Goal: Task Accomplishment & Management: Use online tool/utility

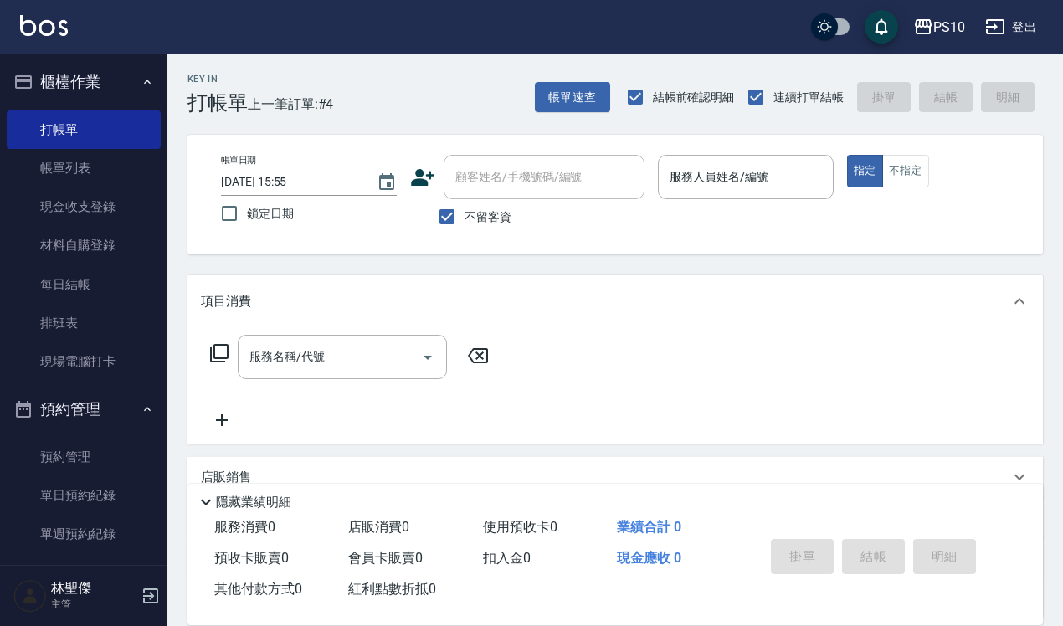
click at [438, 549] on div "會員卡販賣 0" at bounding box center [409, 558] width 134 height 31
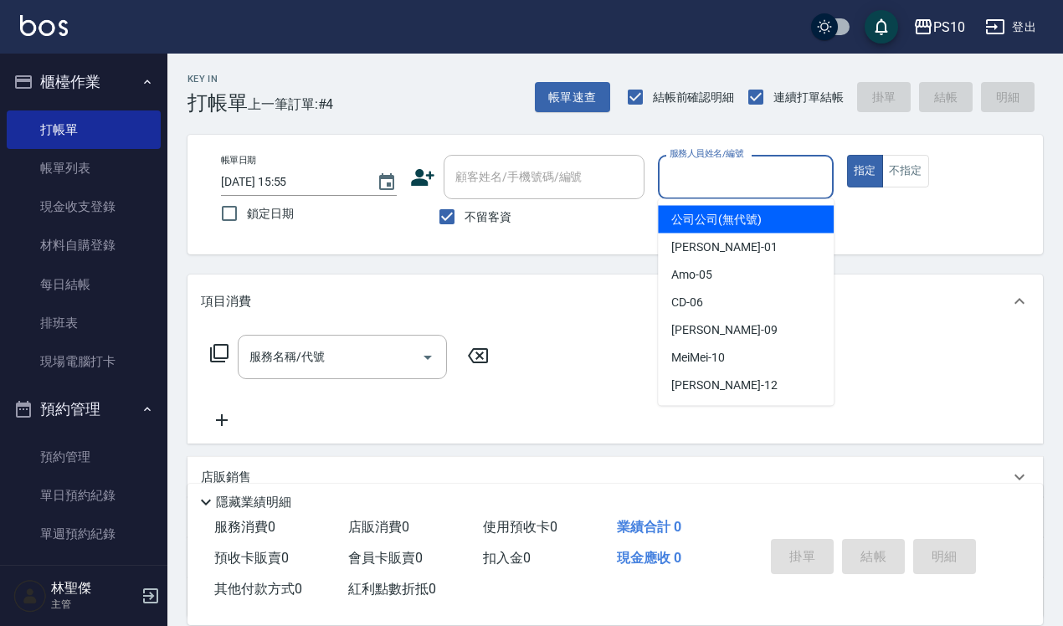
click at [688, 183] on input "服務人員姓名/編號" at bounding box center [746, 176] width 161 height 29
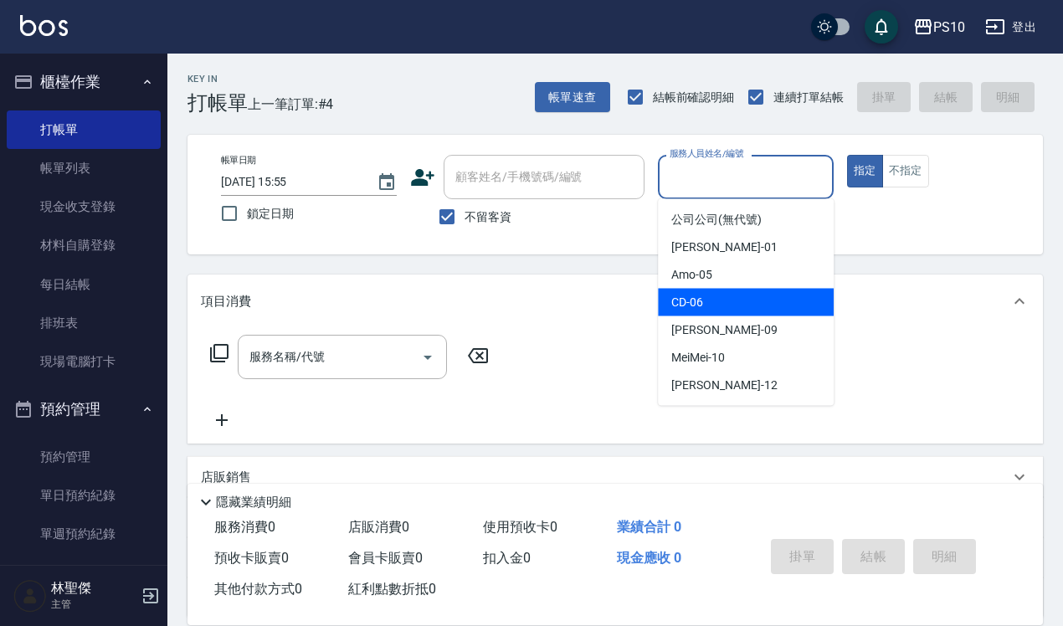
click at [692, 303] on span "CD -06" at bounding box center [688, 303] width 32 height 18
type input "CD-06"
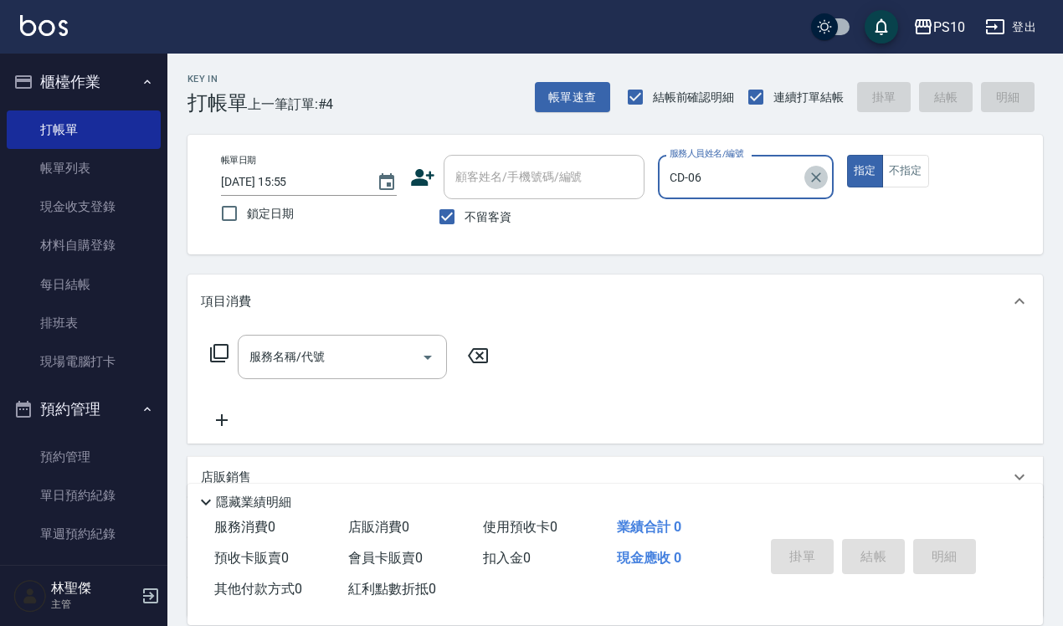
click at [825, 176] on icon "Clear" at bounding box center [816, 177] width 17 height 17
type input "[PERSON_NAME]-12"
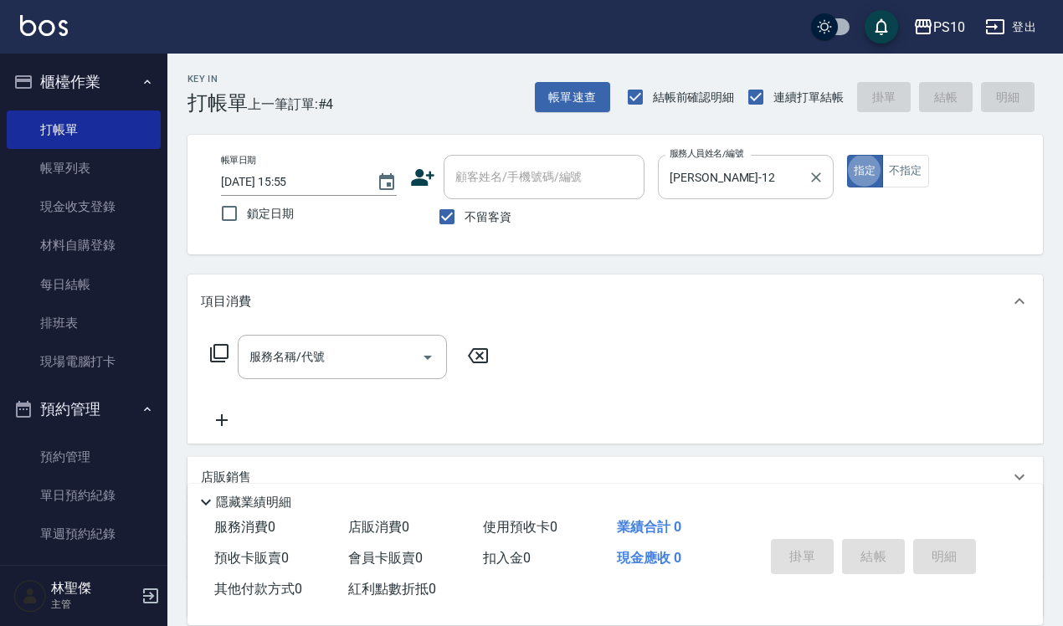
type button "true"
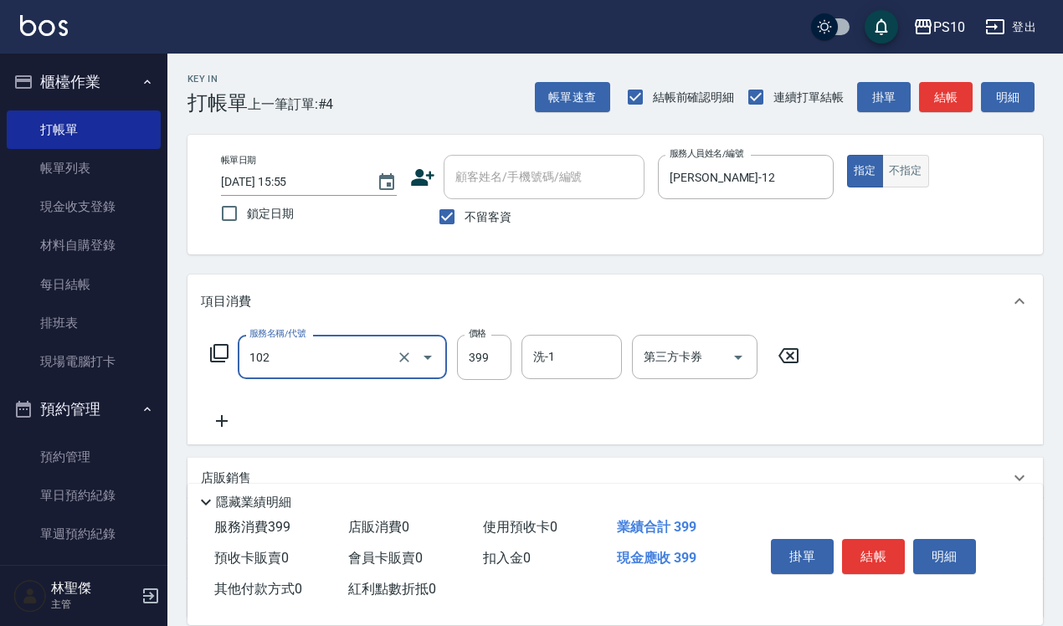
type input "SPA洗髮399(102)"
click at [909, 182] on button "不指定" at bounding box center [906, 171] width 47 height 33
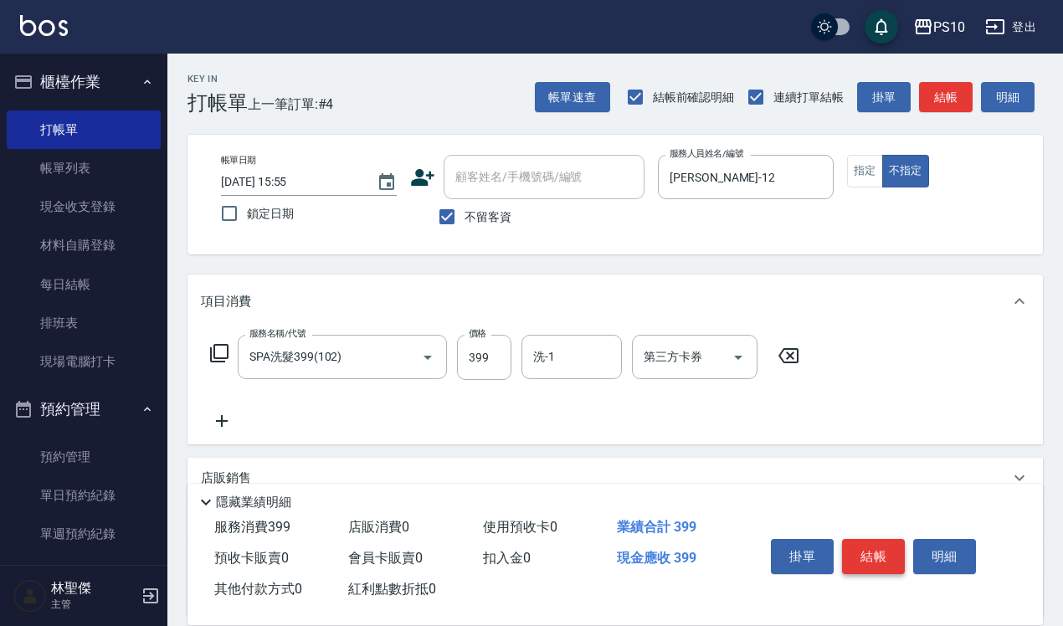
click at [869, 539] on button "結帳" at bounding box center [873, 556] width 63 height 35
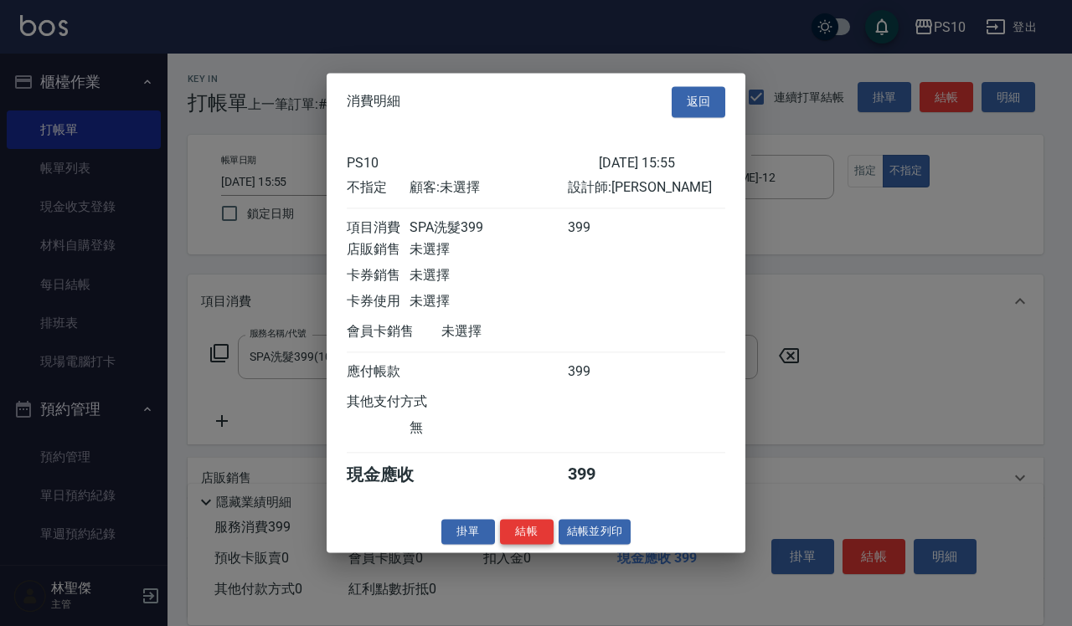
click at [533, 540] on button "結帳" at bounding box center [527, 532] width 54 height 26
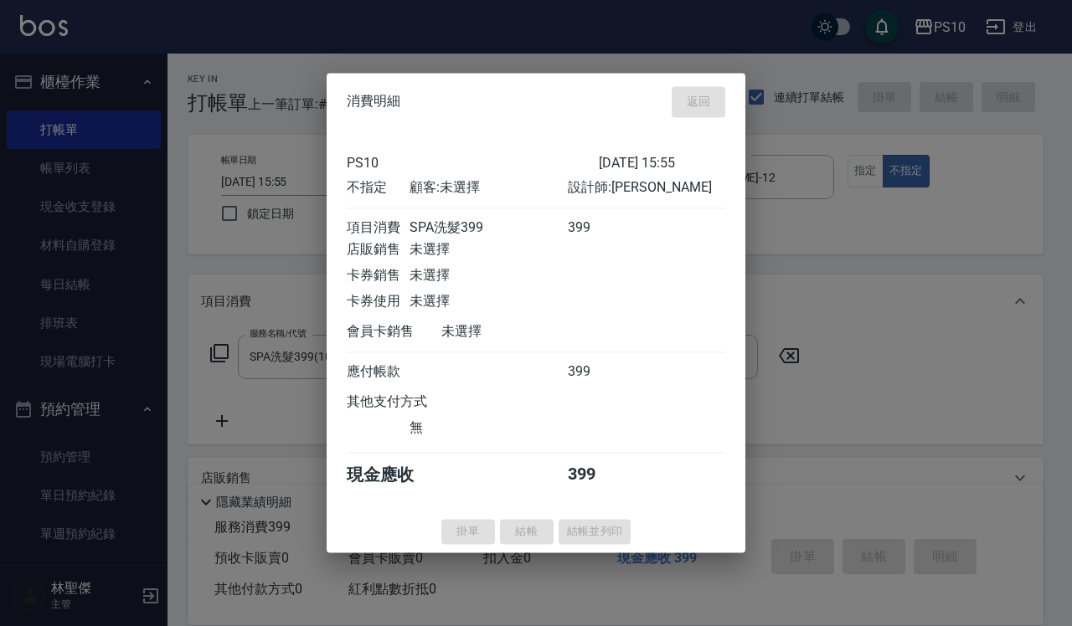
type input "[DATE] 18:16"
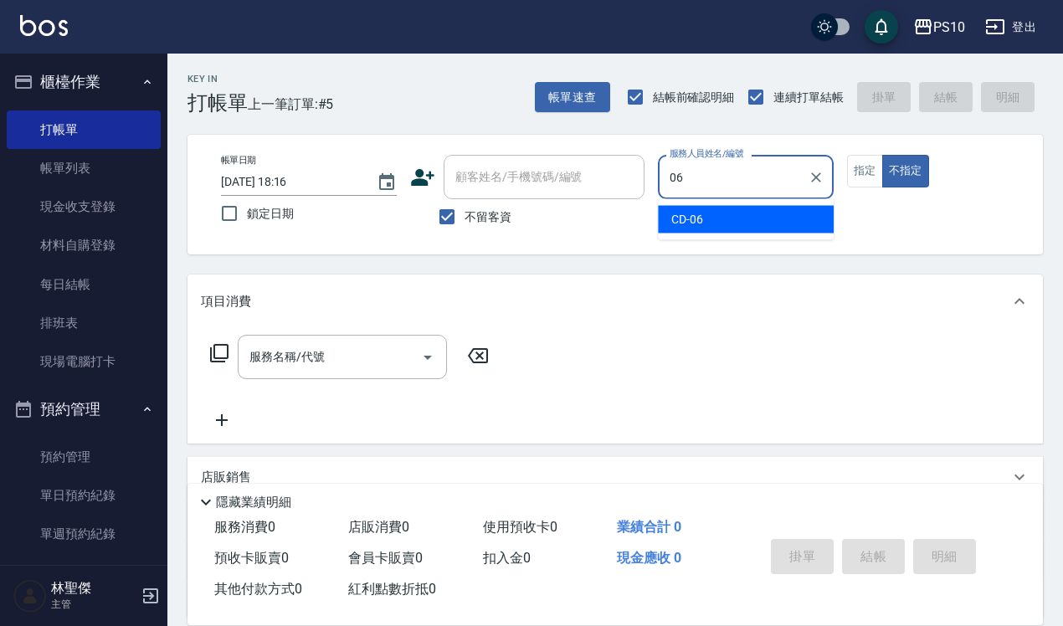
type input "CD-06"
type button "false"
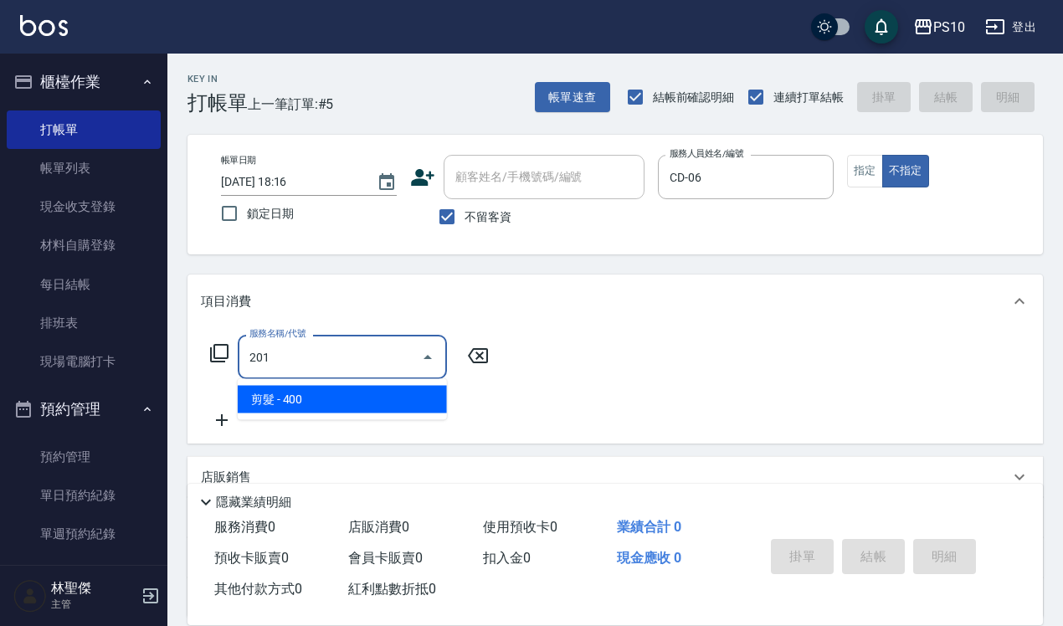
type input "剪髮(201)"
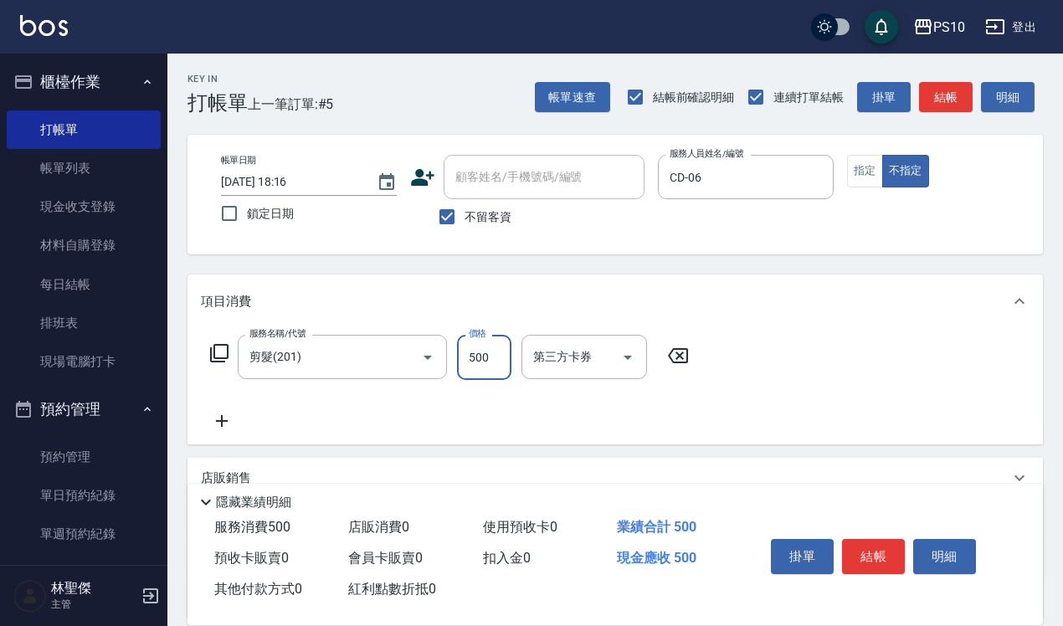
type input "500"
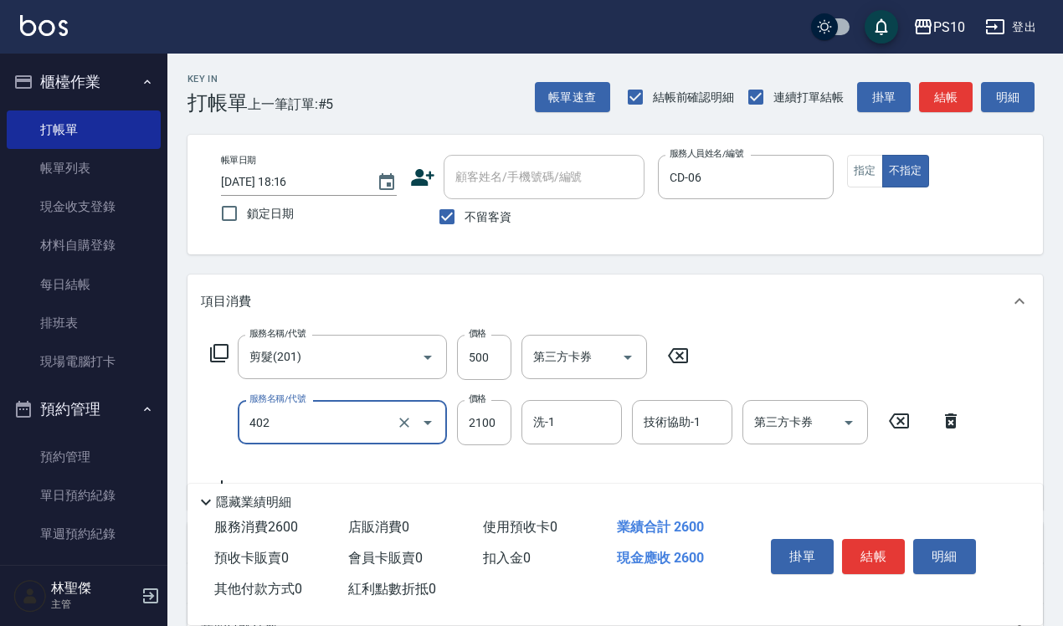
type input "染髮中髮(402)"
type input "2300"
click at [864, 178] on button "指定" at bounding box center [865, 171] width 36 height 33
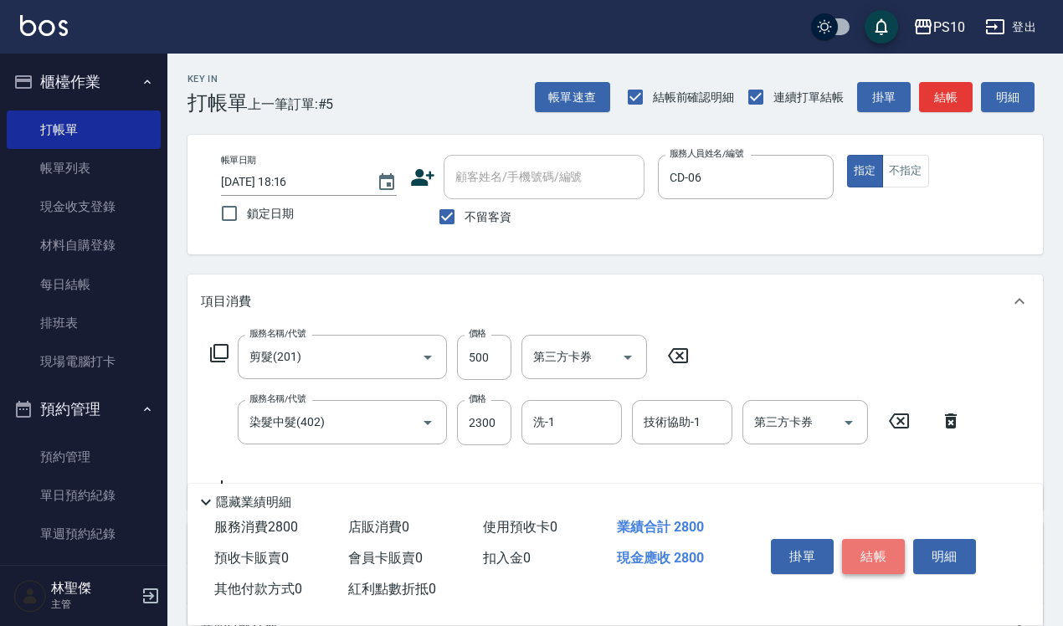
click at [873, 561] on button "結帳" at bounding box center [873, 556] width 63 height 35
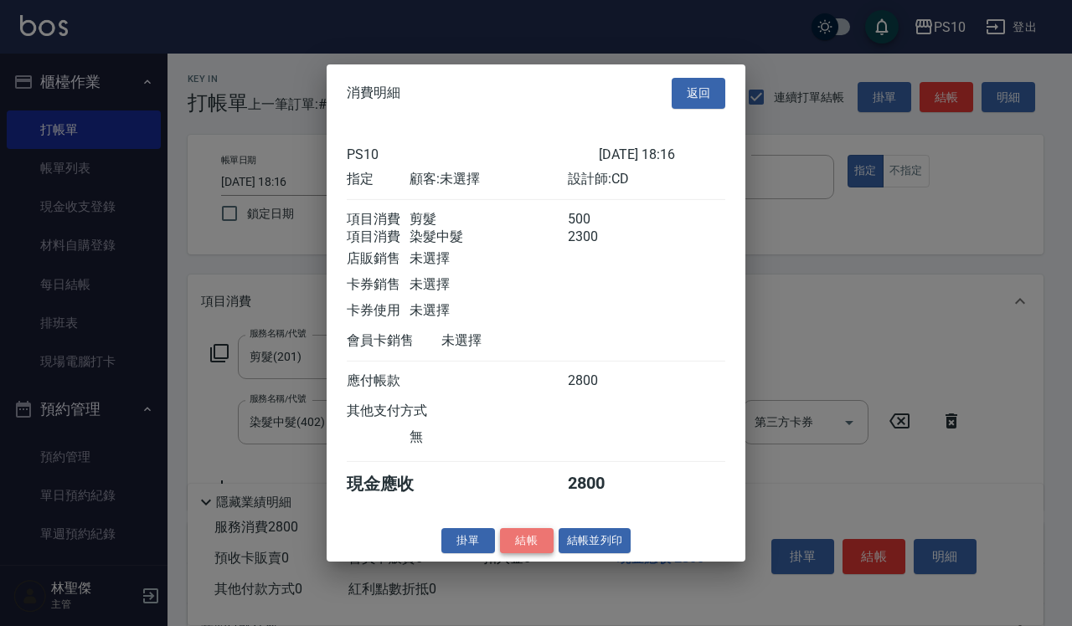
click at [528, 554] on button "結帳" at bounding box center [527, 541] width 54 height 26
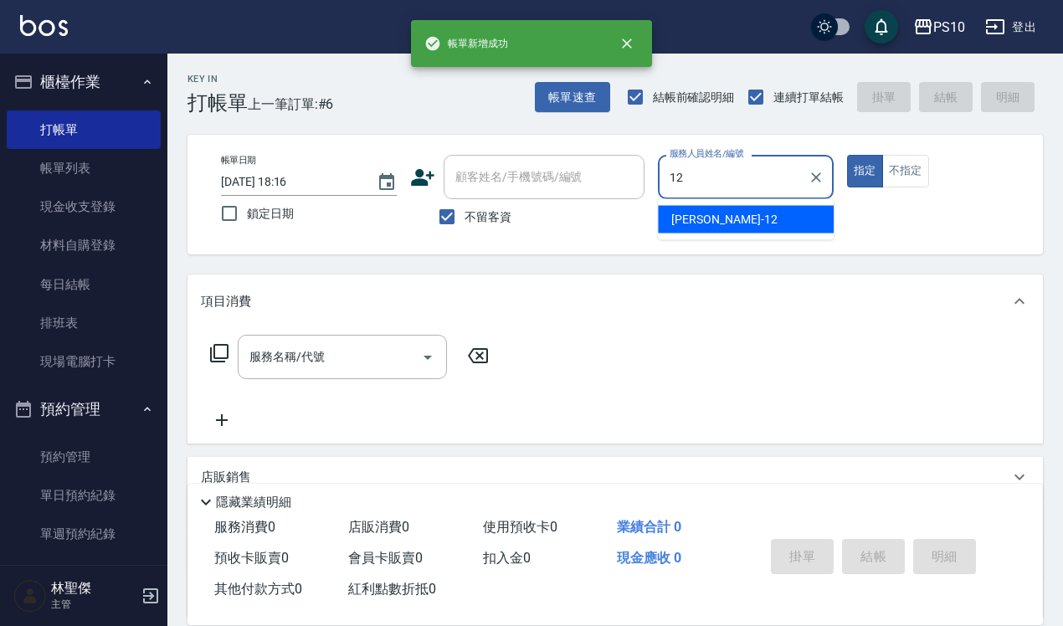
type input "[PERSON_NAME]-12"
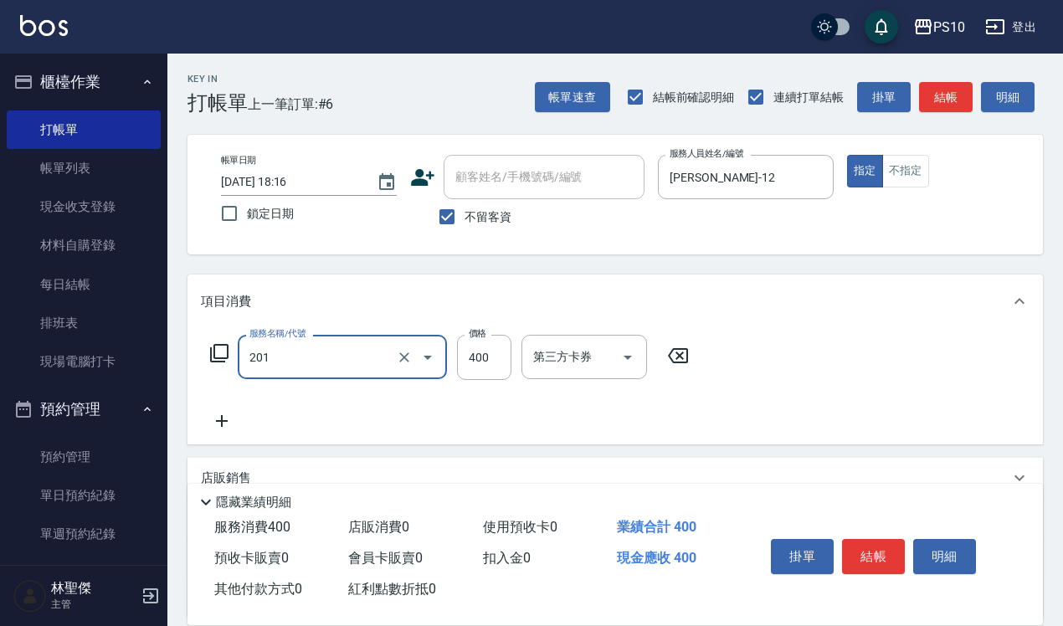
type input "剪髮(201)"
click at [905, 173] on button "不指定" at bounding box center [906, 171] width 47 height 33
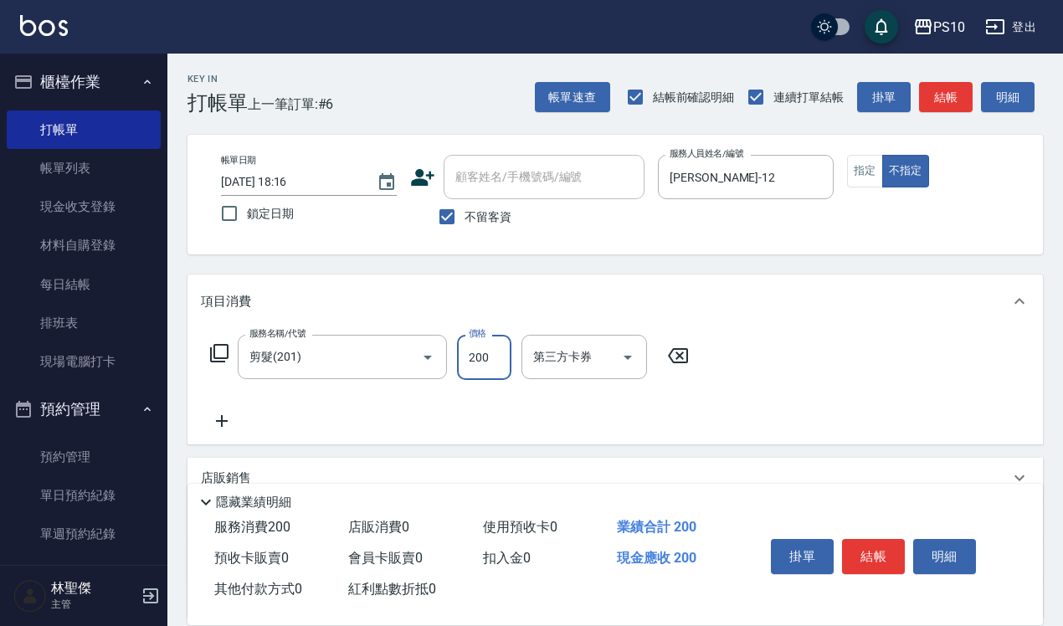
click at [476, 353] on input "200" at bounding box center [484, 357] width 54 height 45
type input "300"
click at [863, 563] on button "結帳" at bounding box center [873, 556] width 63 height 35
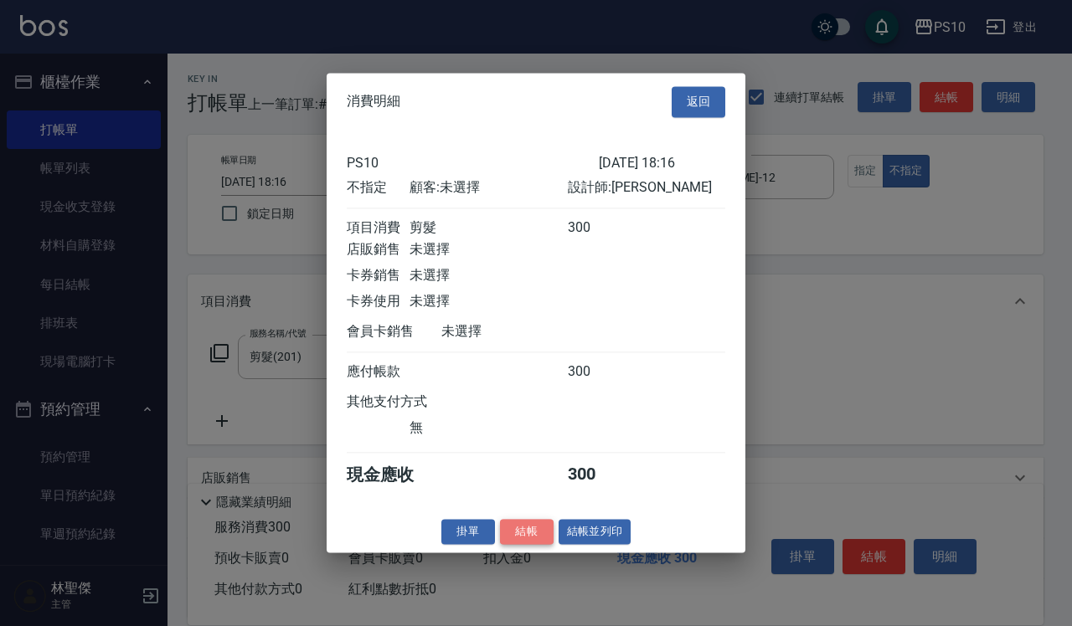
click at [526, 544] on button "結帳" at bounding box center [527, 532] width 54 height 26
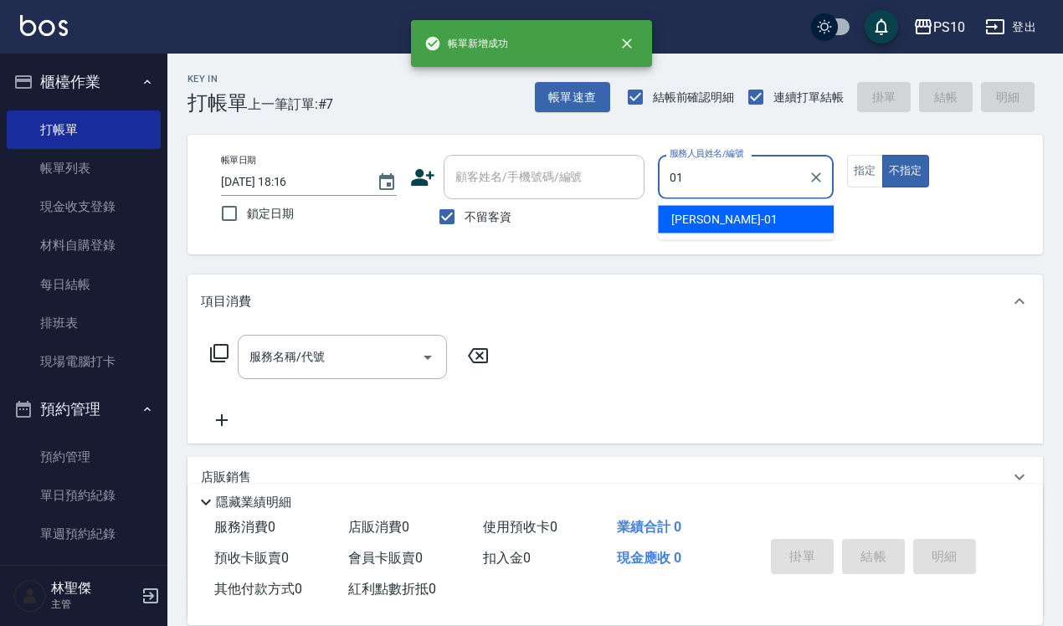
type input "[PERSON_NAME]-01"
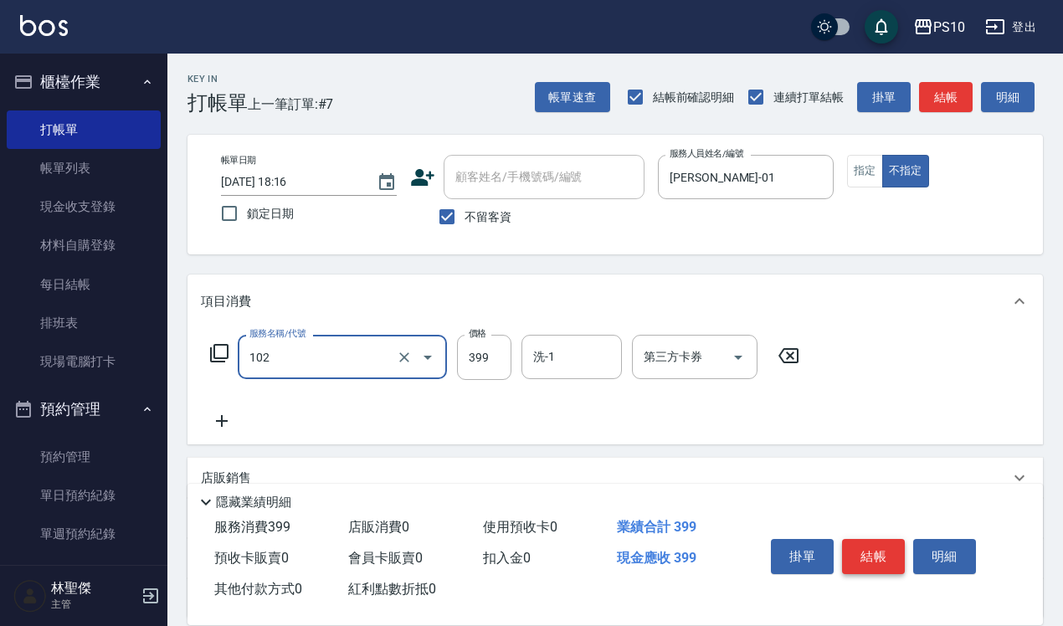
type input "SPA洗髮399(102)"
click at [884, 554] on button "結帳" at bounding box center [873, 556] width 63 height 35
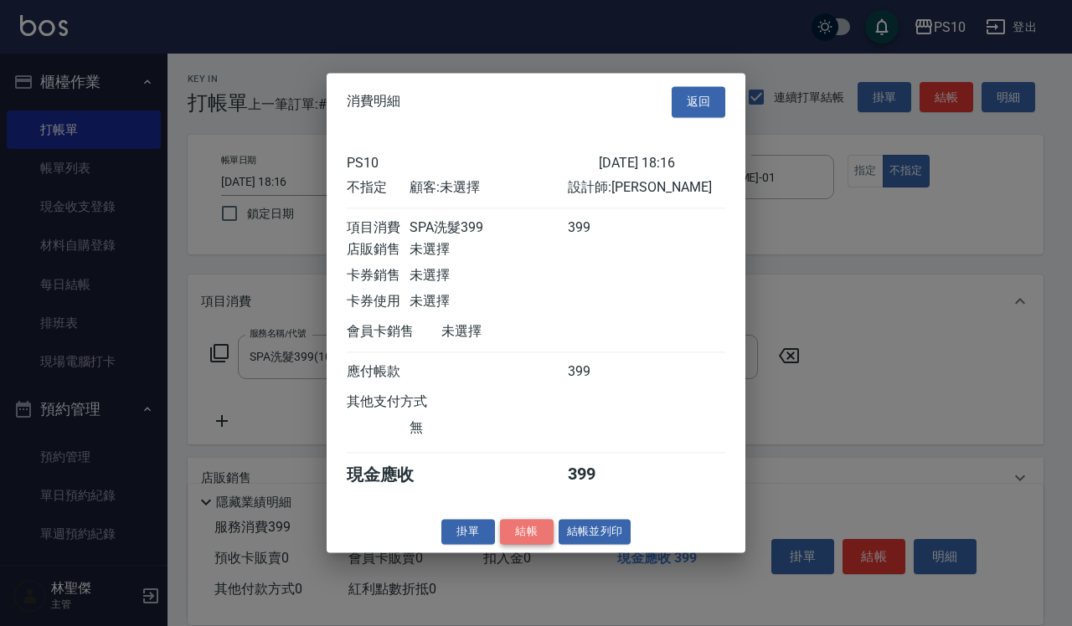
click at [525, 540] on button "結帳" at bounding box center [527, 532] width 54 height 26
type input "[DATE] 18:17"
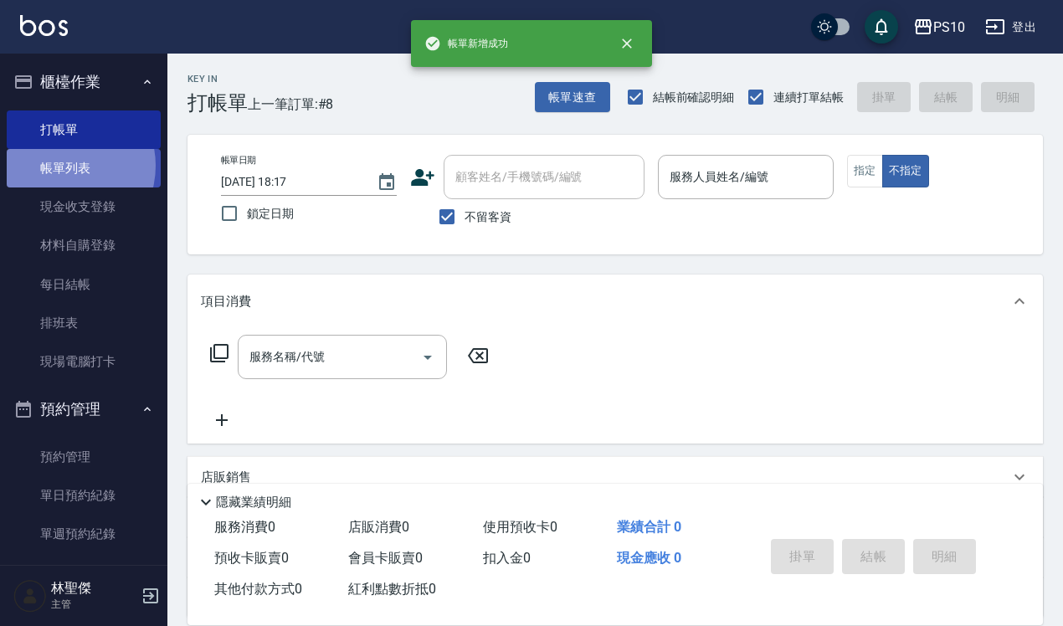
click at [61, 166] on link "帳單列表" at bounding box center [84, 168] width 154 height 39
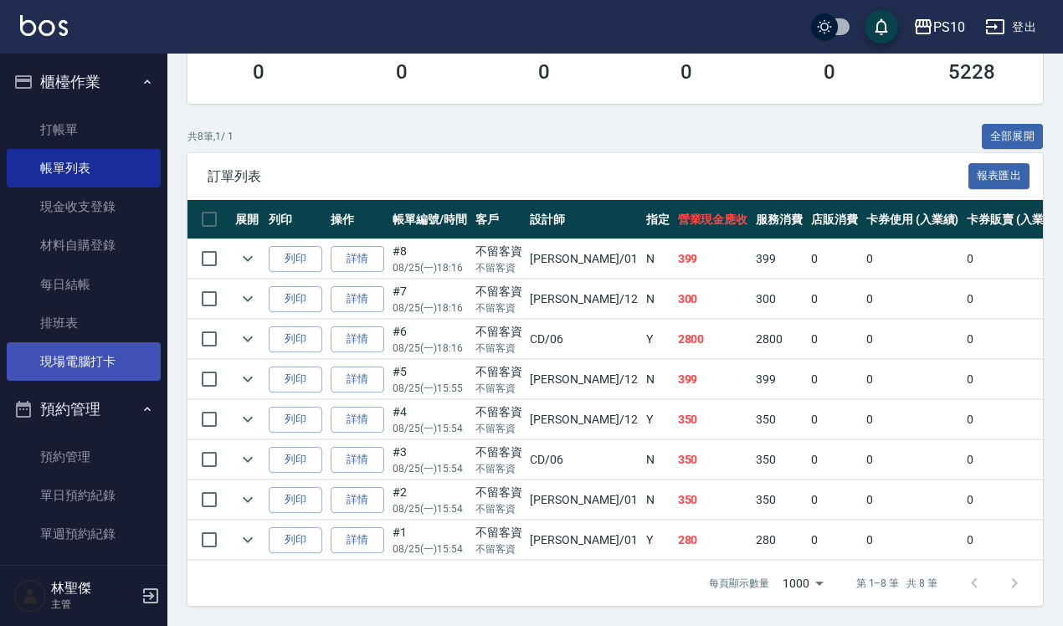
scroll to position [515, 0]
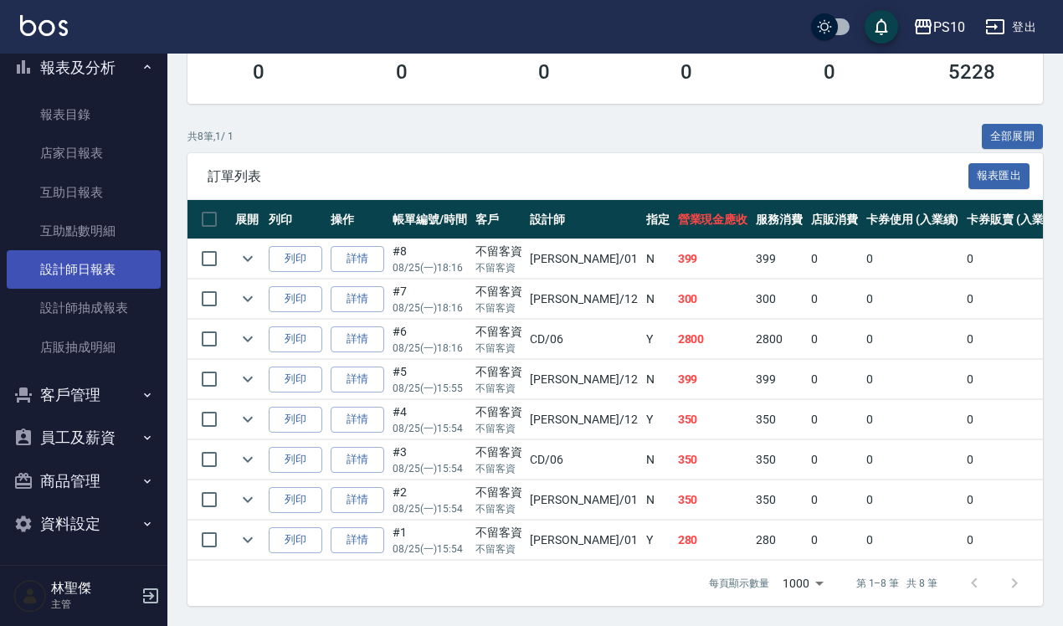
click at [100, 261] on link "設計師日報表" at bounding box center [84, 269] width 154 height 39
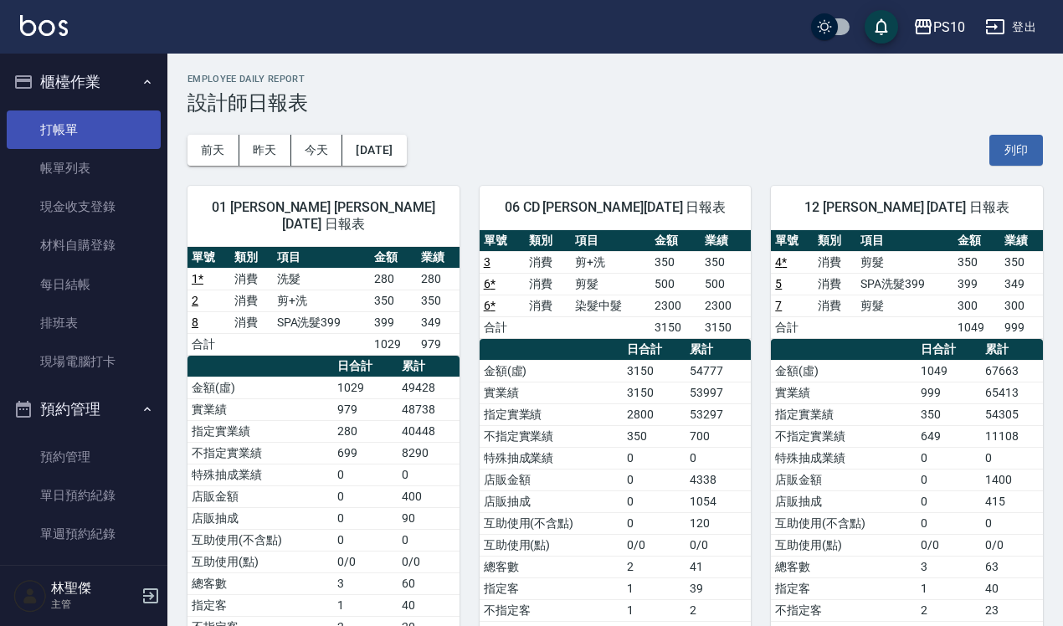
click at [100, 121] on link "打帳單" at bounding box center [84, 130] width 154 height 39
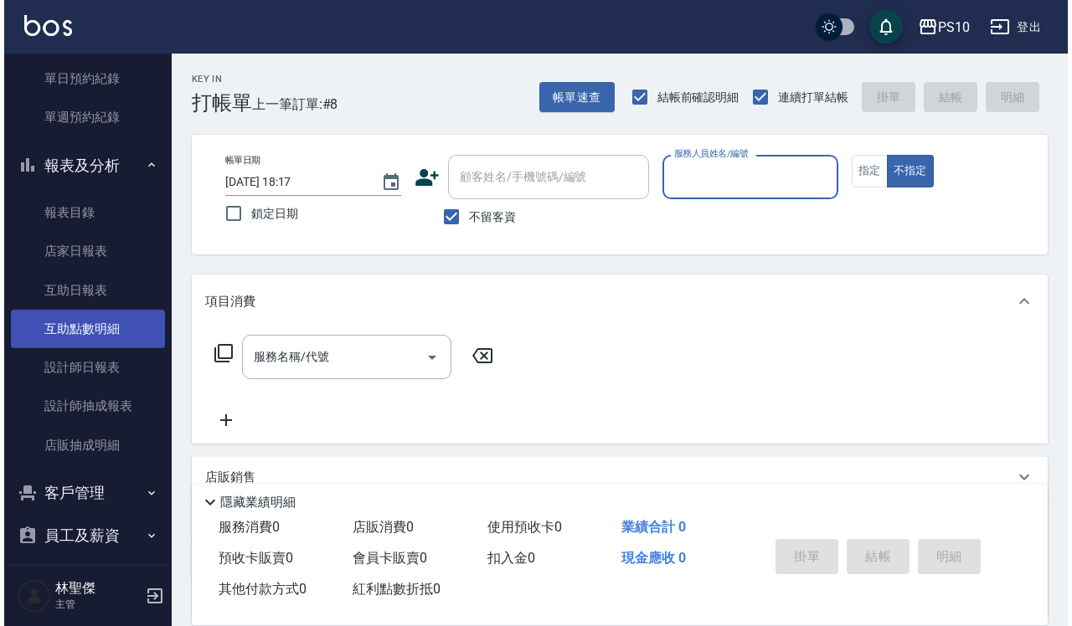
scroll to position [419, 0]
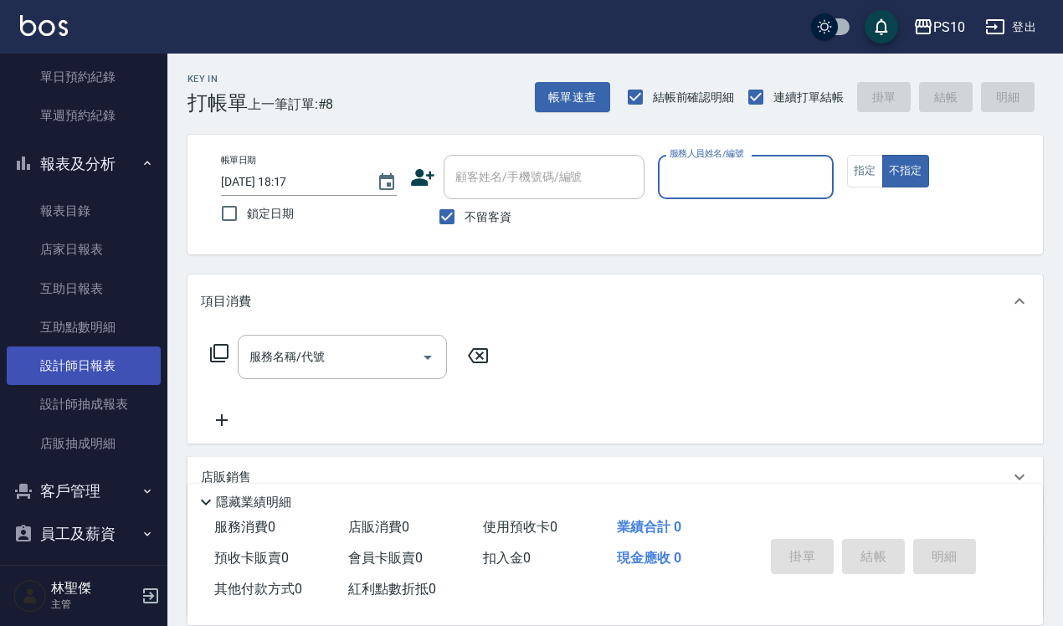
click at [96, 353] on link "設計師日報表" at bounding box center [84, 366] width 154 height 39
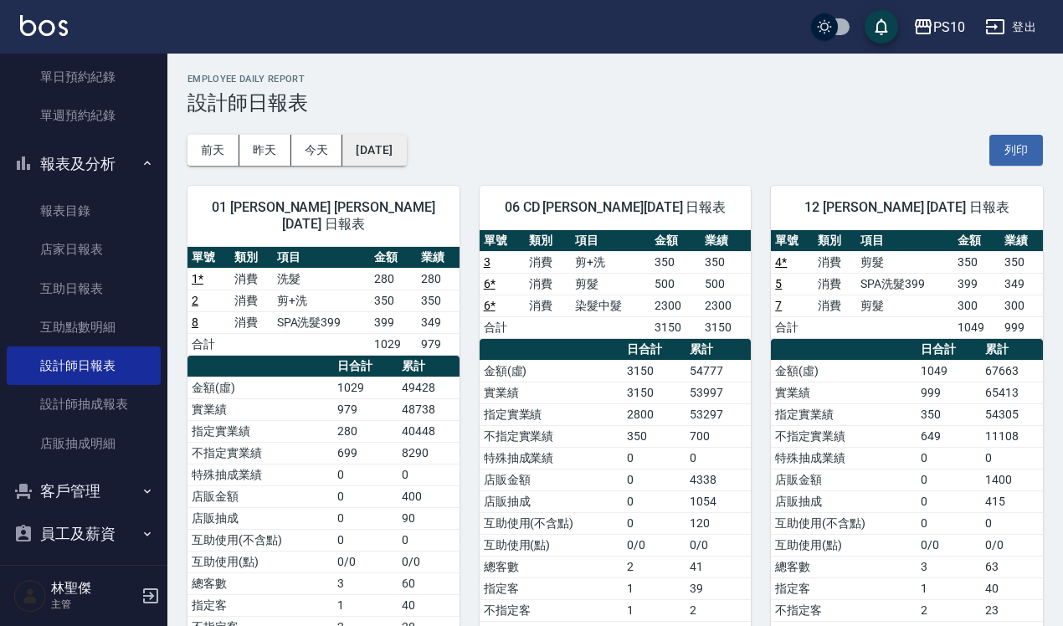
click at [406, 157] on button "[DATE]" at bounding box center [374, 150] width 64 height 31
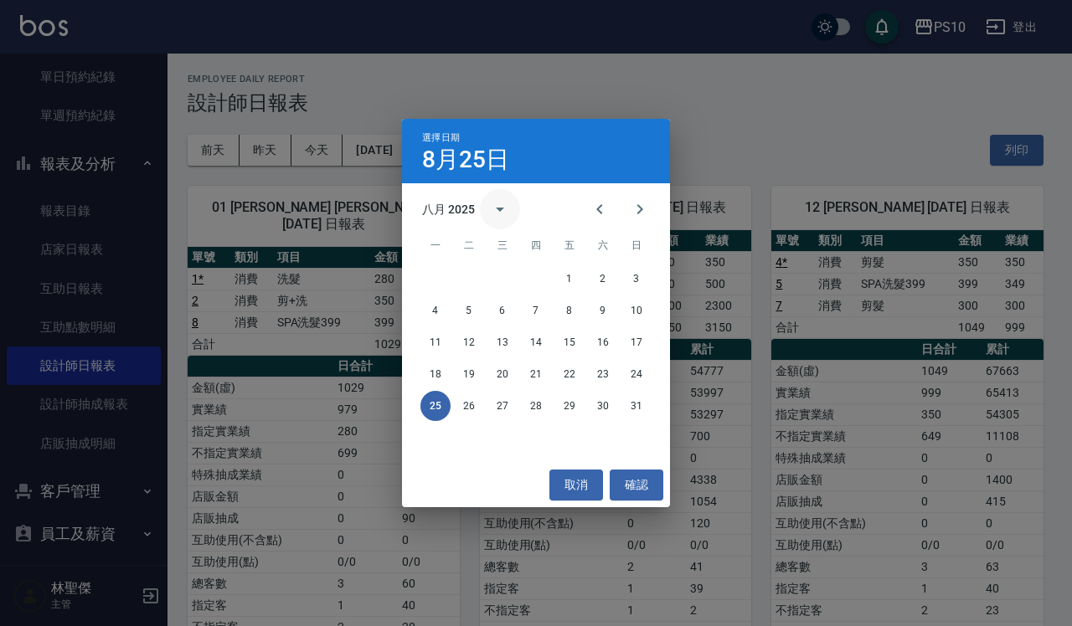
click at [492, 198] on button "calendar view is open, switch to year view" at bounding box center [500, 209] width 40 height 40
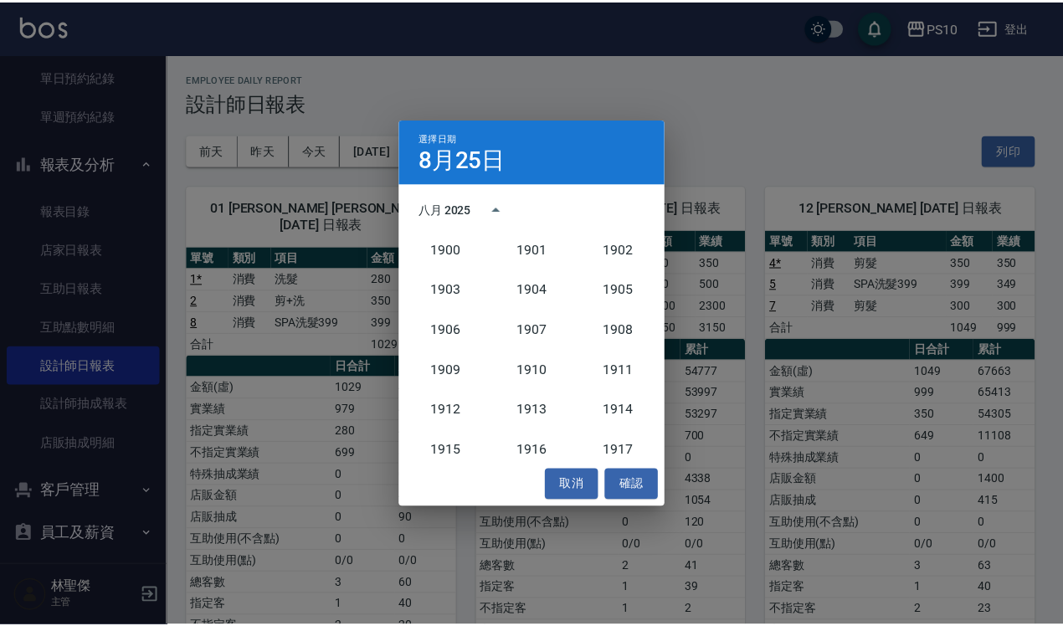
scroll to position [1551, 0]
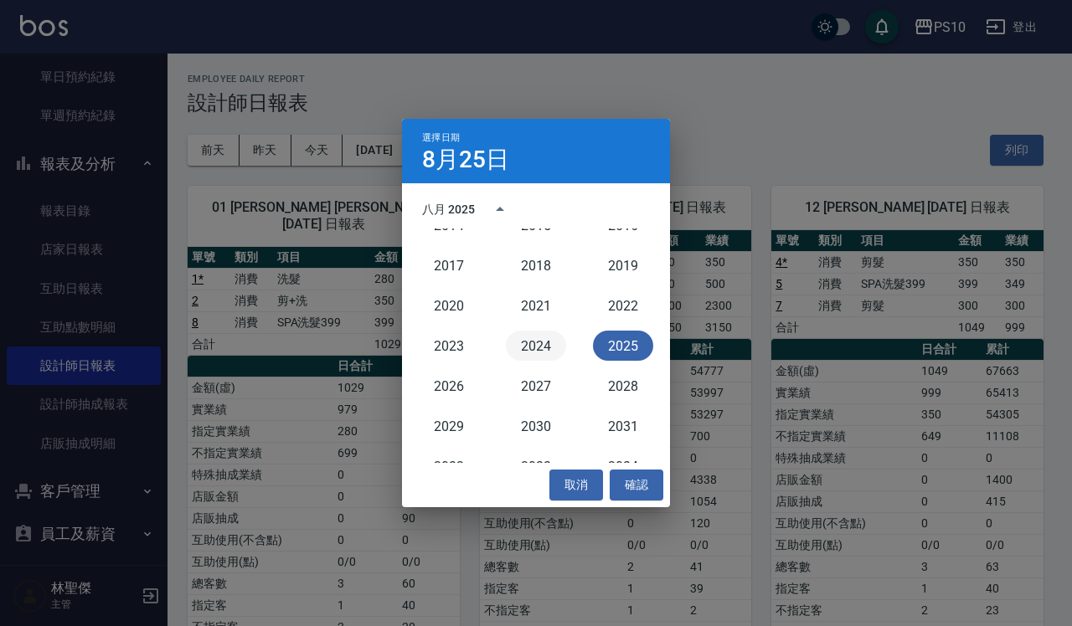
click at [530, 337] on button "2024" at bounding box center [536, 346] width 60 height 30
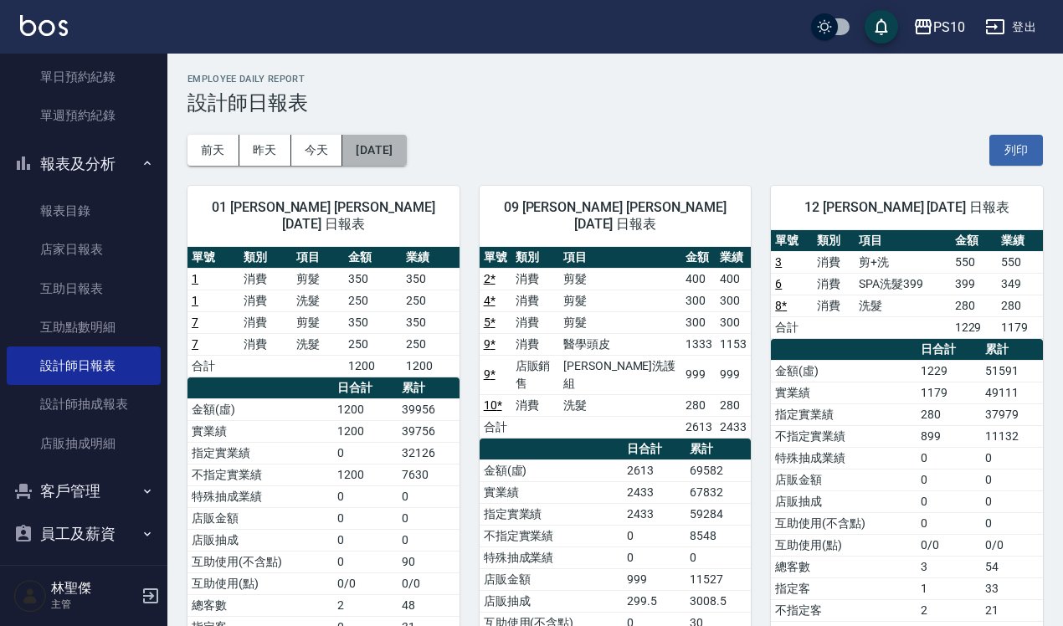
click at [406, 151] on button "[DATE]" at bounding box center [374, 150] width 64 height 31
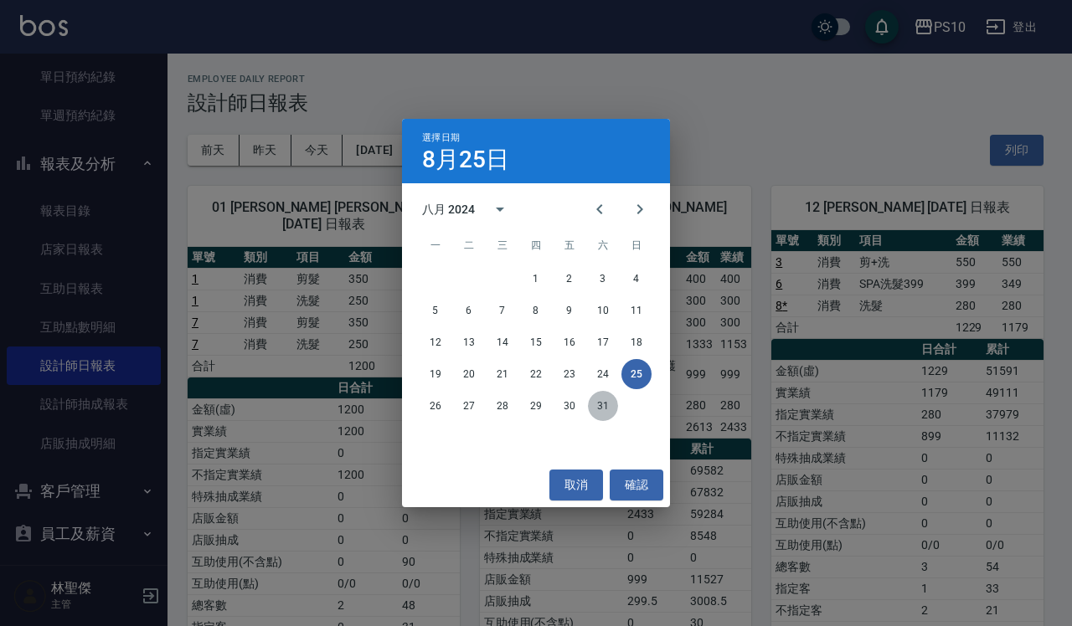
click at [604, 407] on button "31" at bounding box center [603, 406] width 30 height 30
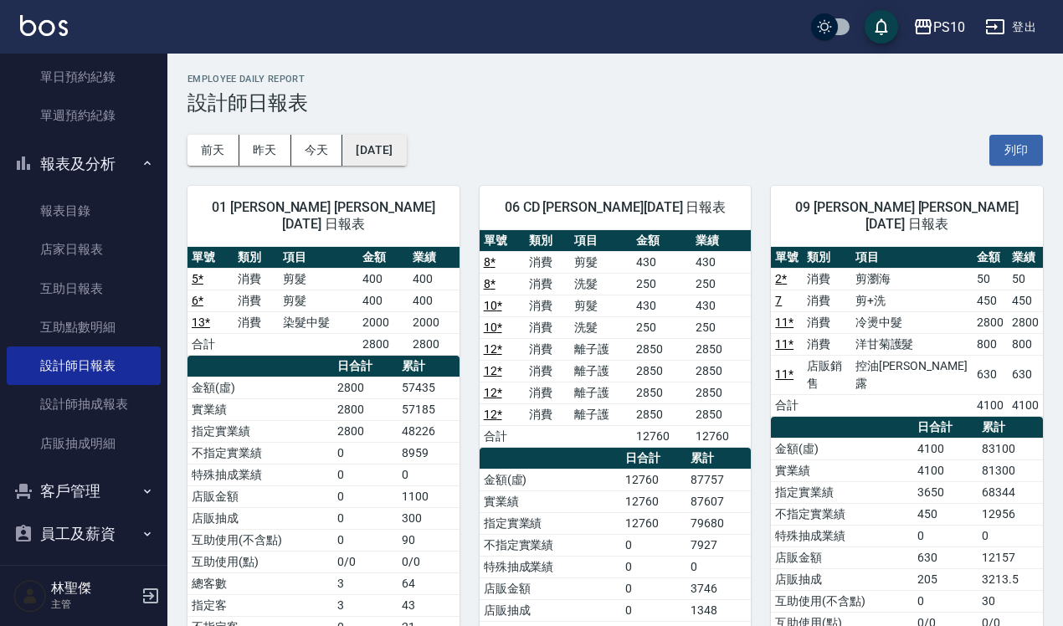
click at [406, 157] on button "[DATE]" at bounding box center [374, 150] width 64 height 31
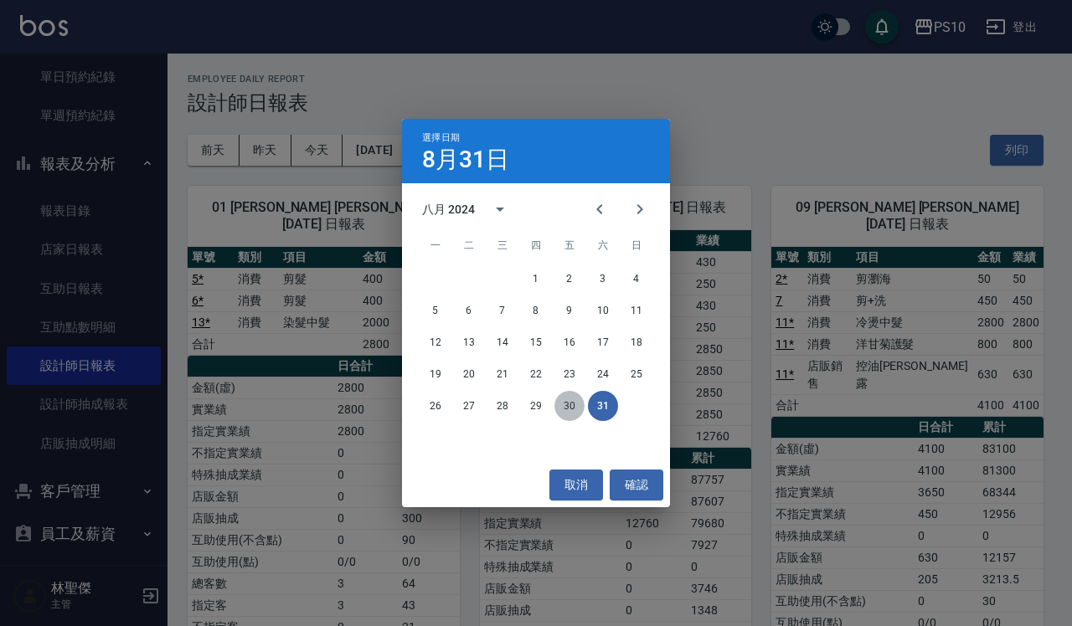
click at [565, 399] on button "30" at bounding box center [569, 406] width 30 height 30
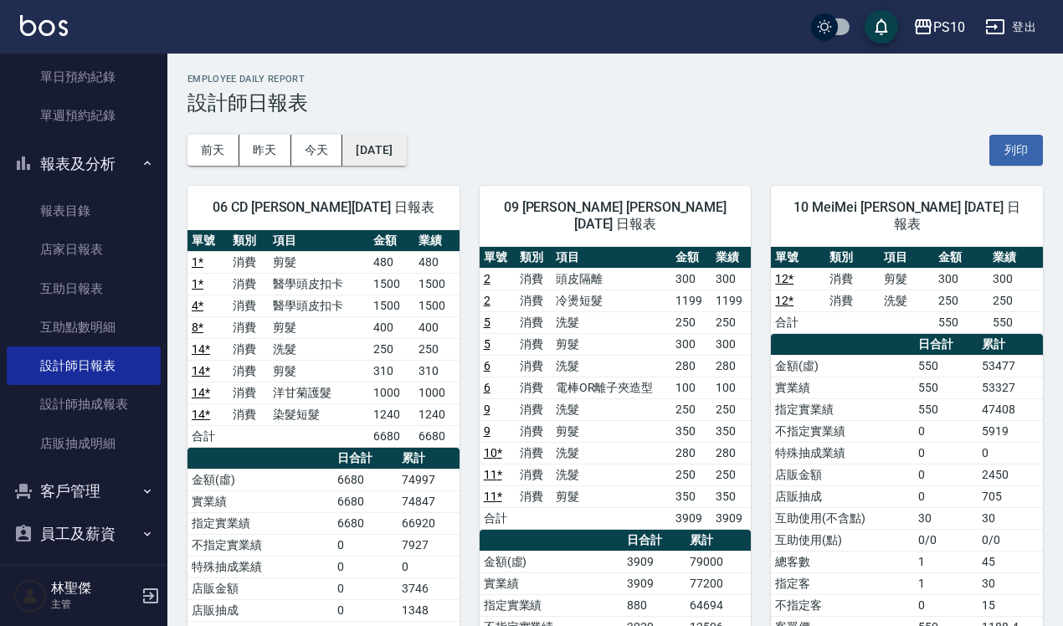
click at [406, 156] on button "[DATE]" at bounding box center [374, 150] width 64 height 31
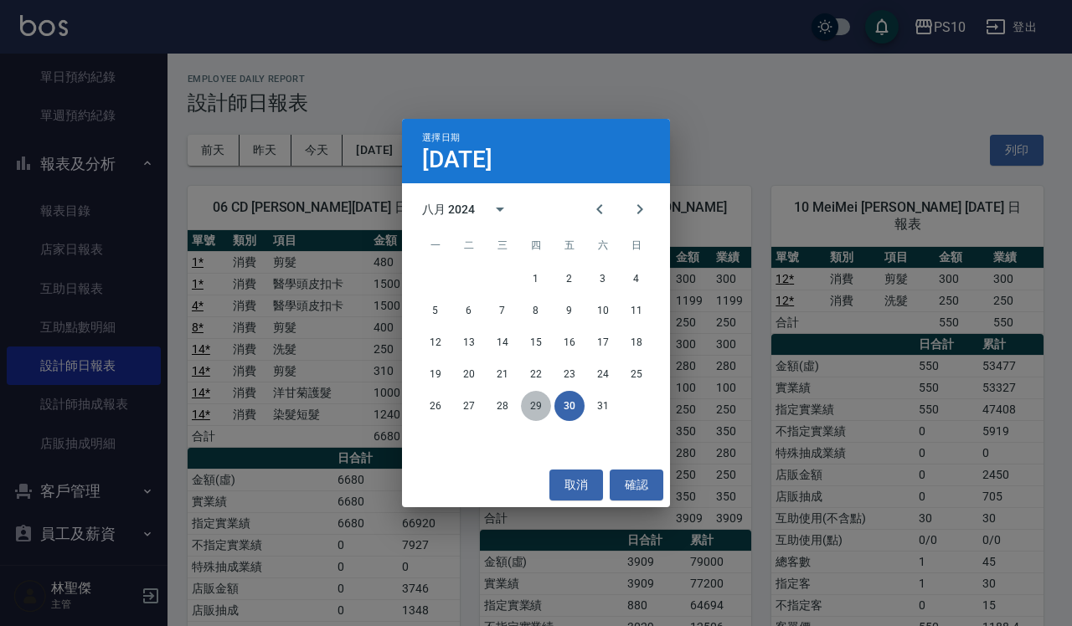
click at [537, 407] on button "29" at bounding box center [536, 406] width 30 height 30
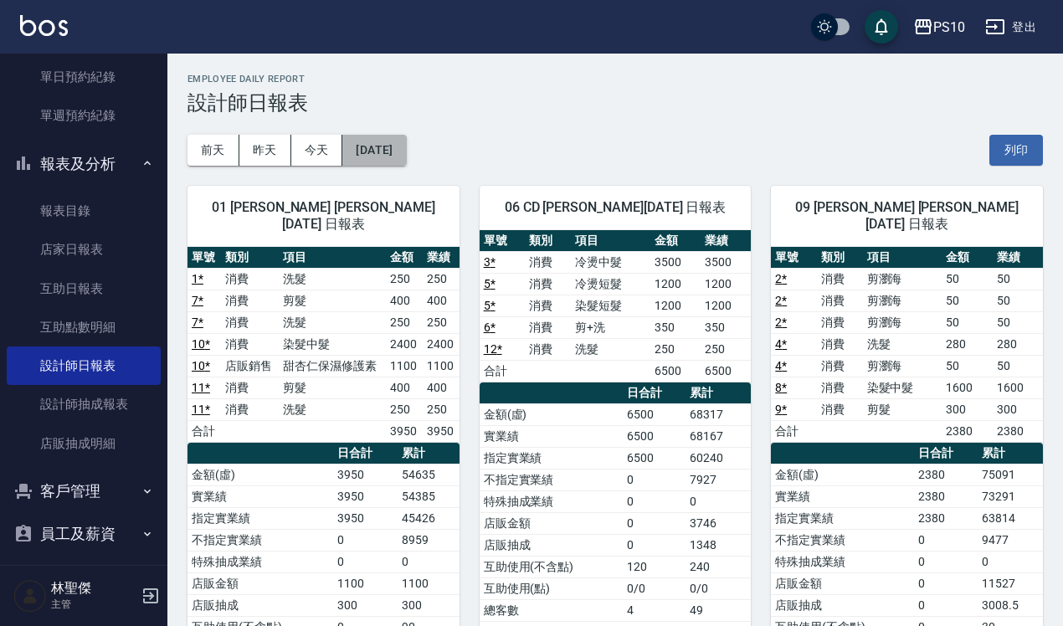
click at [394, 151] on button "[DATE]" at bounding box center [374, 150] width 64 height 31
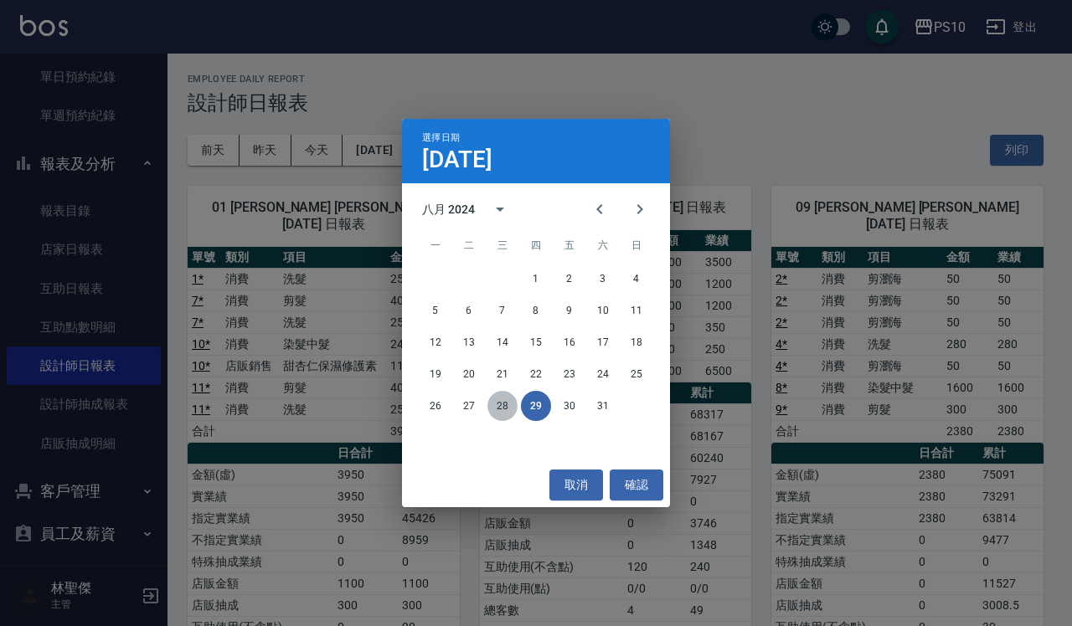
click at [505, 408] on button "28" at bounding box center [502, 406] width 30 height 30
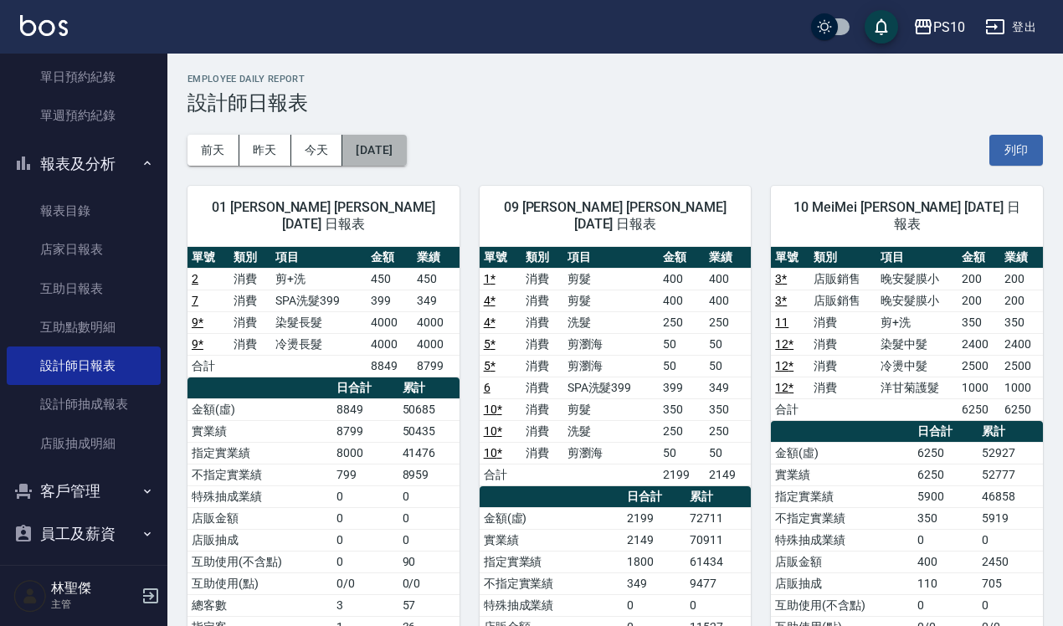
click at [396, 138] on button "[DATE]" at bounding box center [374, 150] width 64 height 31
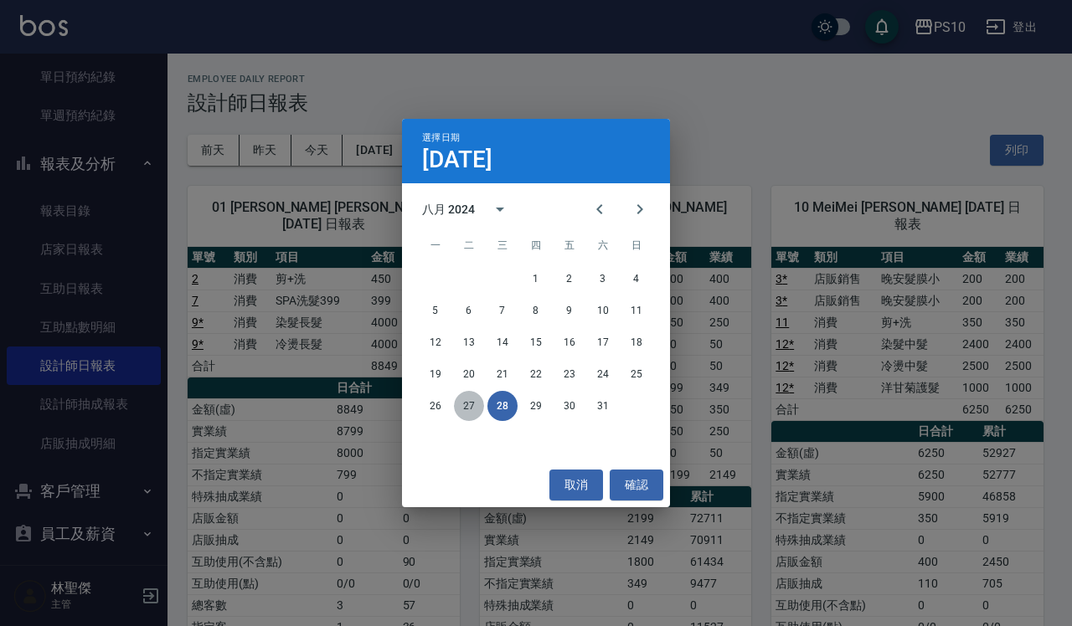
click at [466, 406] on button "27" at bounding box center [469, 406] width 30 height 30
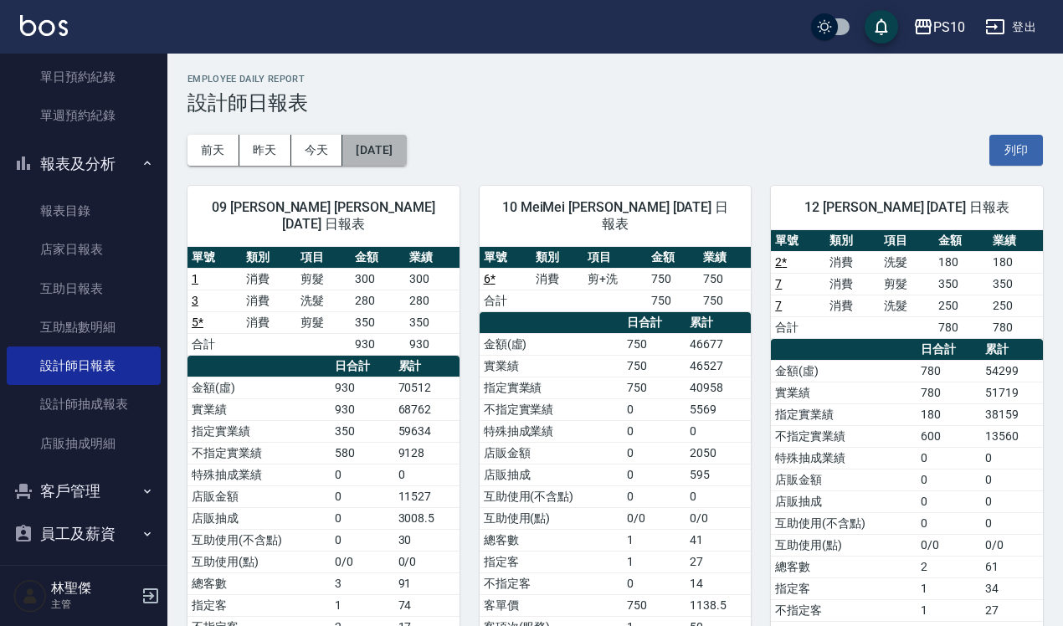
click at [399, 152] on button "[DATE]" at bounding box center [374, 150] width 64 height 31
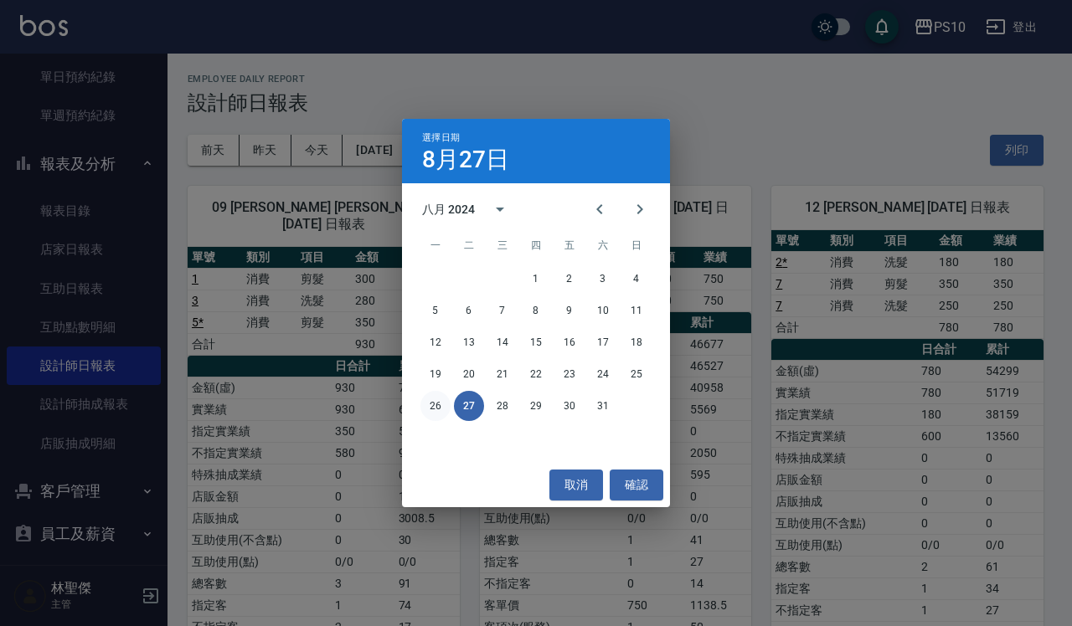
click at [440, 407] on button "26" at bounding box center [435, 406] width 30 height 30
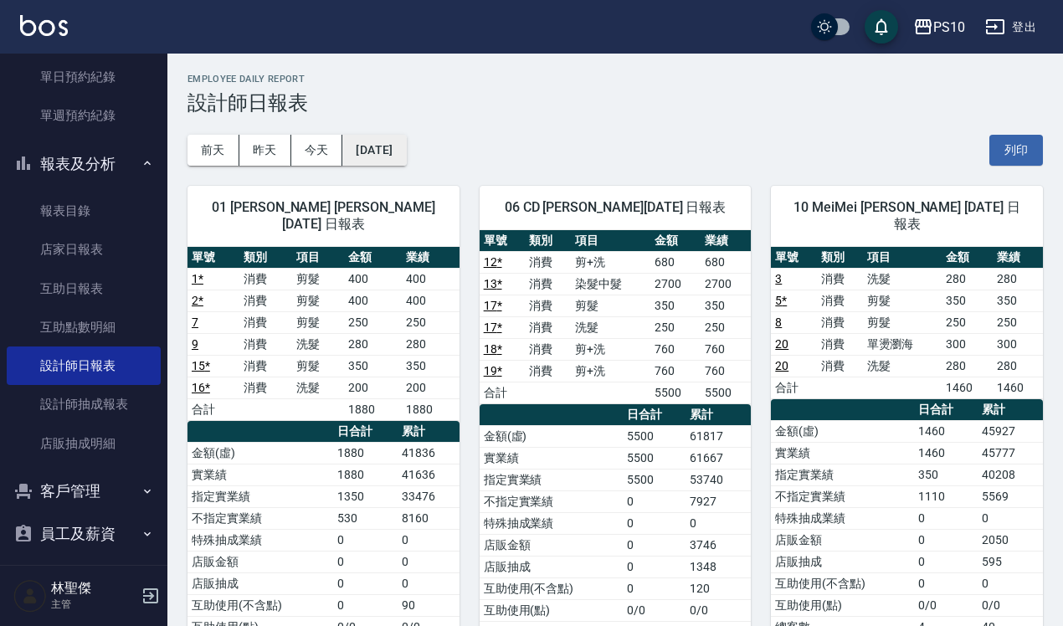
click at [406, 162] on button "[DATE]" at bounding box center [374, 150] width 64 height 31
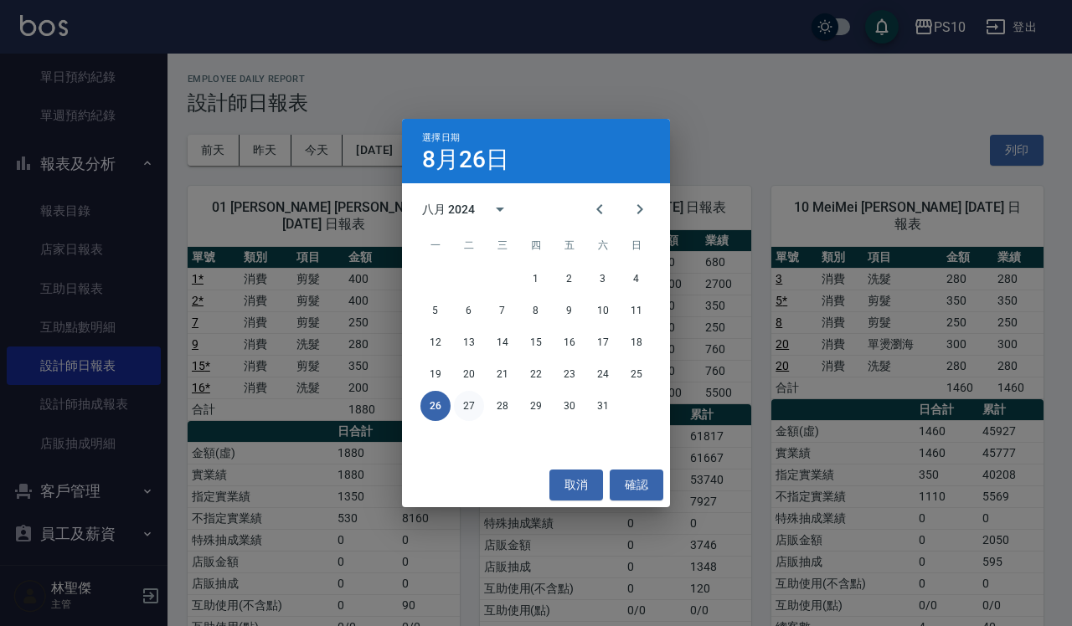
click at [479, 412] on button "27" at bounding box center [469, 406] width 30 height 30
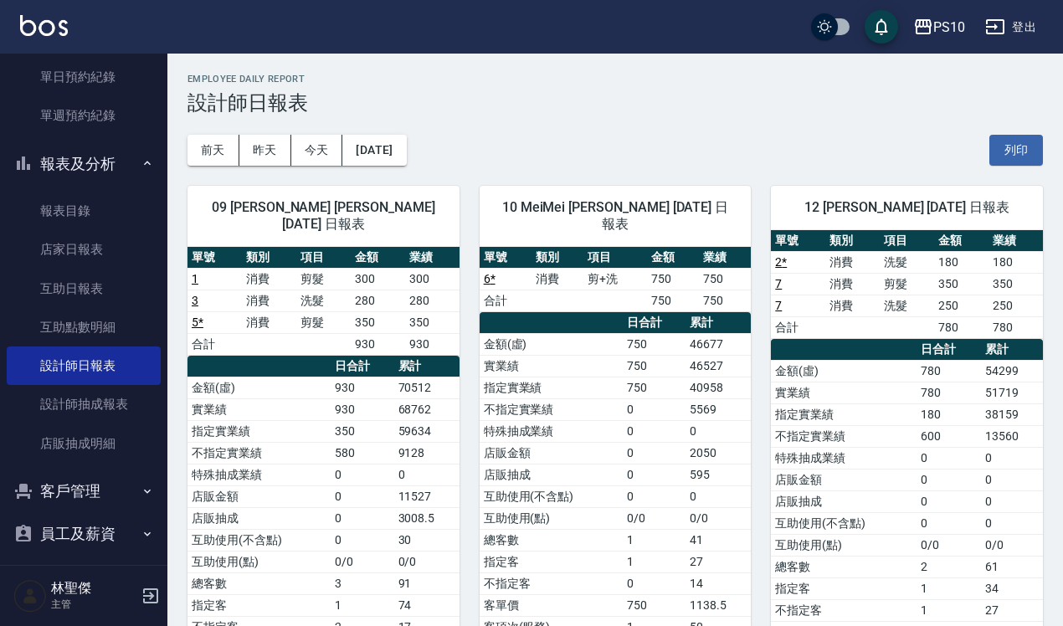
click at [399, 169] on div "09 [PERSON_NAME] [PERSON_NAME][DATE] 日報表 單號 類別 項目 金額 業績 1 消費 剪髮 300 300 3 消費 洗髮…" at bounding box center [313, 445] width 292 height 559
click at [404, 156] on button "[DATE]" at bounding box center [374, 150] width 64 height 31
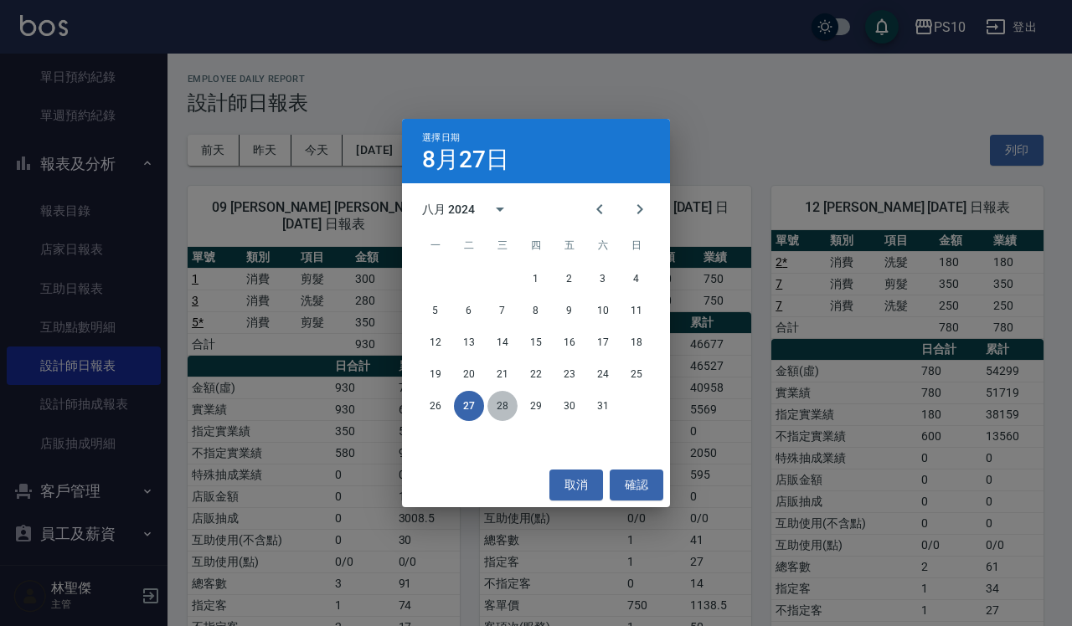
click at [494, 408] on button "28" at bounding box center [502, 406] width 30 height 30
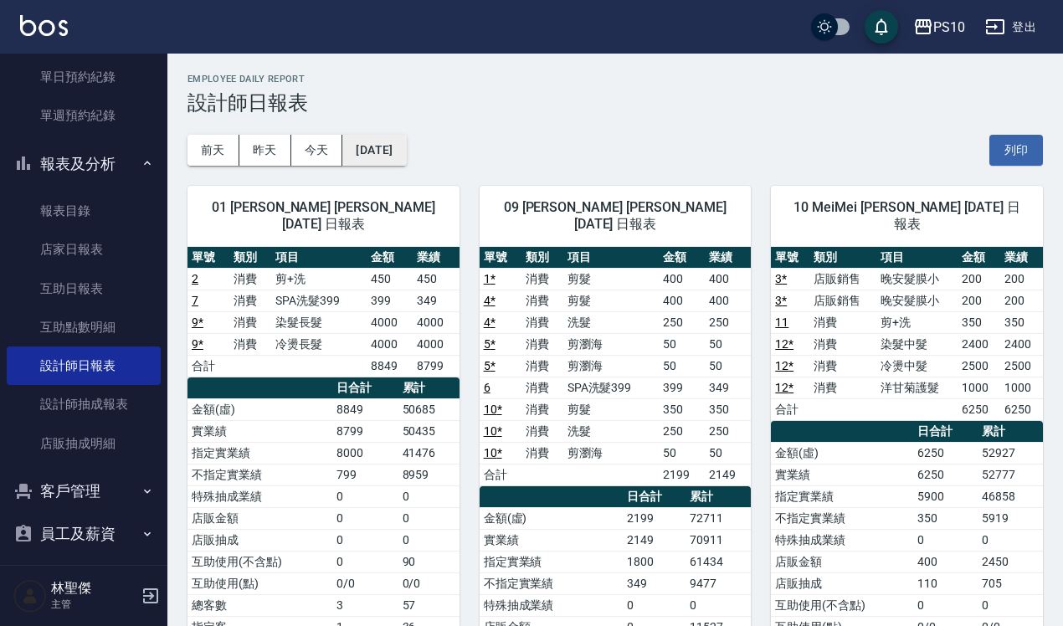
click at [399, 141] on button "[DATE]" at bounding box center [374, 150] width 64 height 31
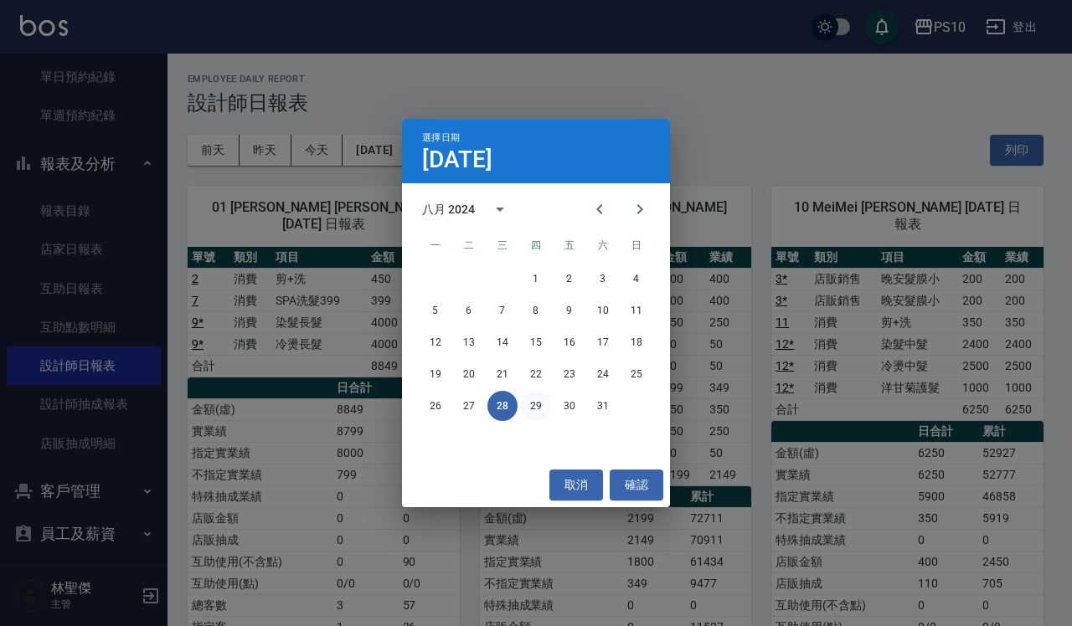
click at [544, 402] on button "29" at bounding box center [536, 406] width 30 height 30
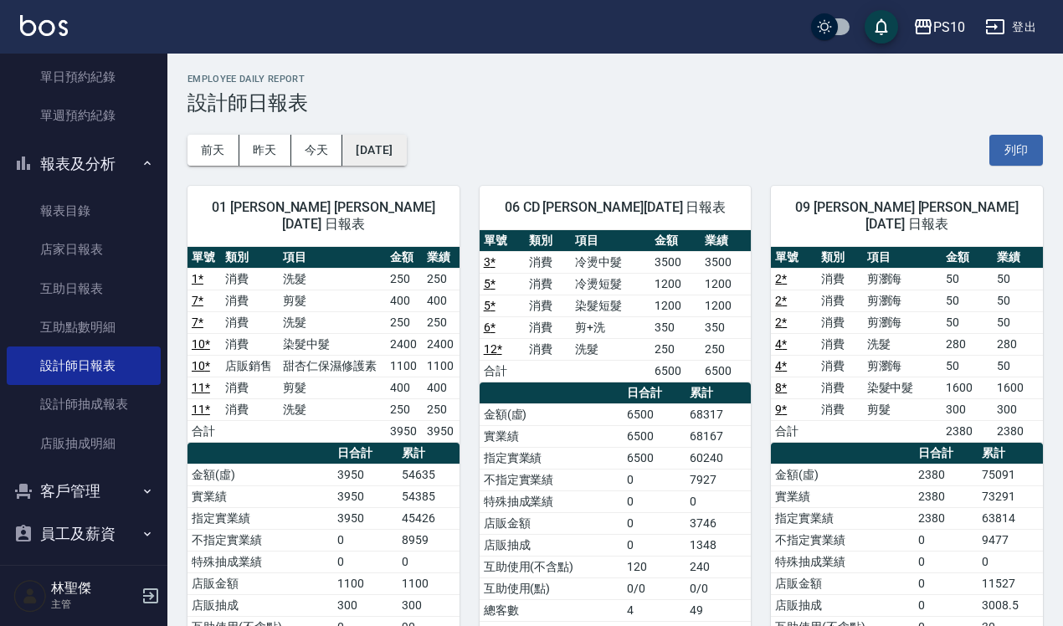
click at [406, 152] on button "[DATE]" at bounding box center [374, 150] width 64 height 31
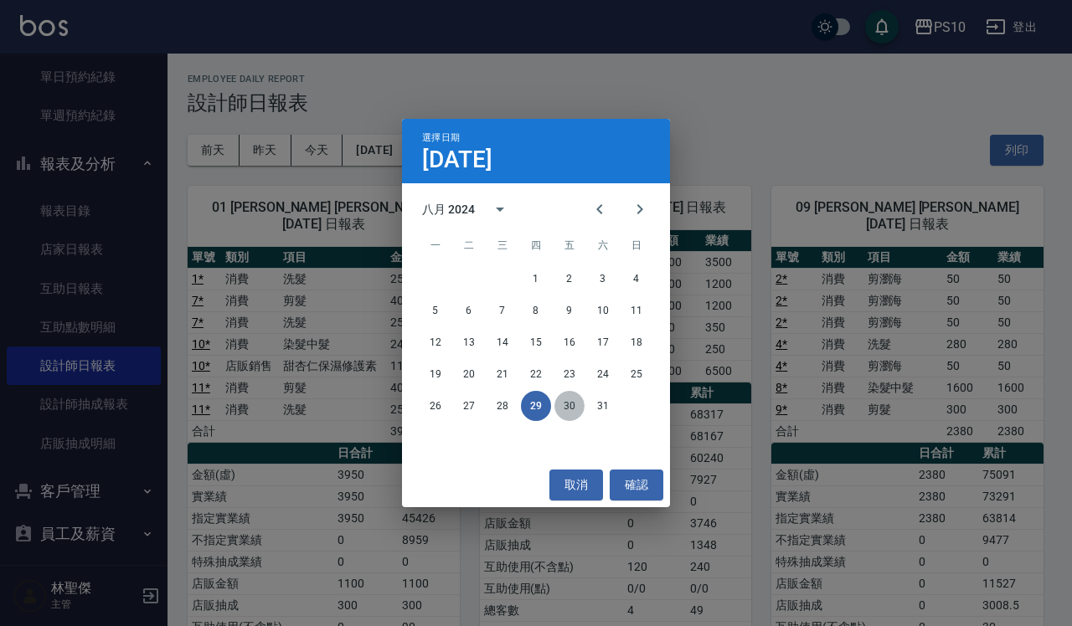
click at [568, 410] on button "30" at bounding box center [569, 406] width 30 height 30
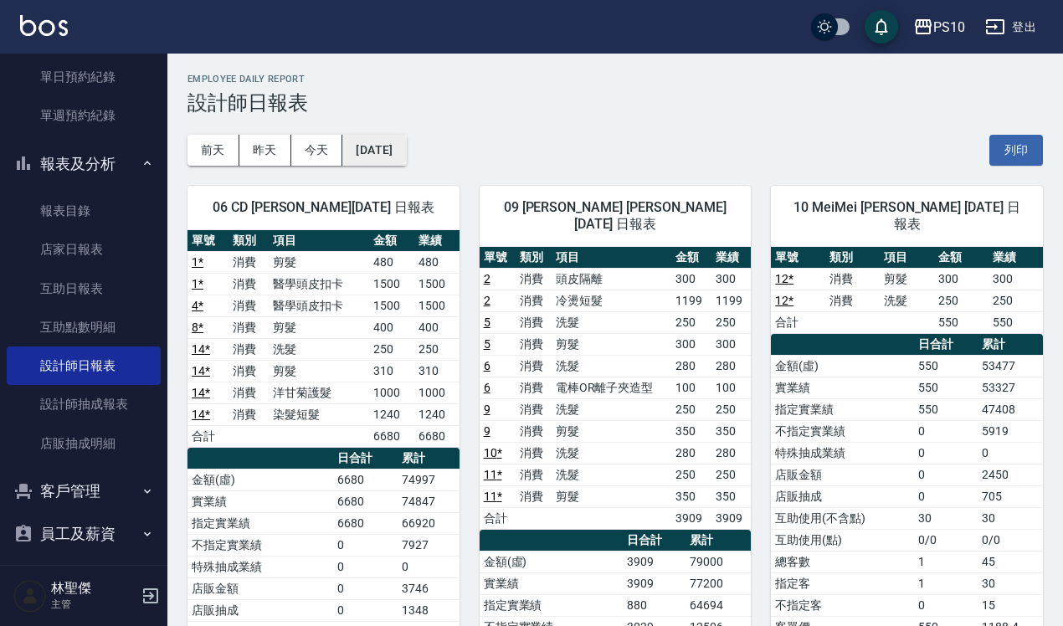
click at [406, 149] on button "[DATE]" at bounding box center [374, 150] width 64 height 31
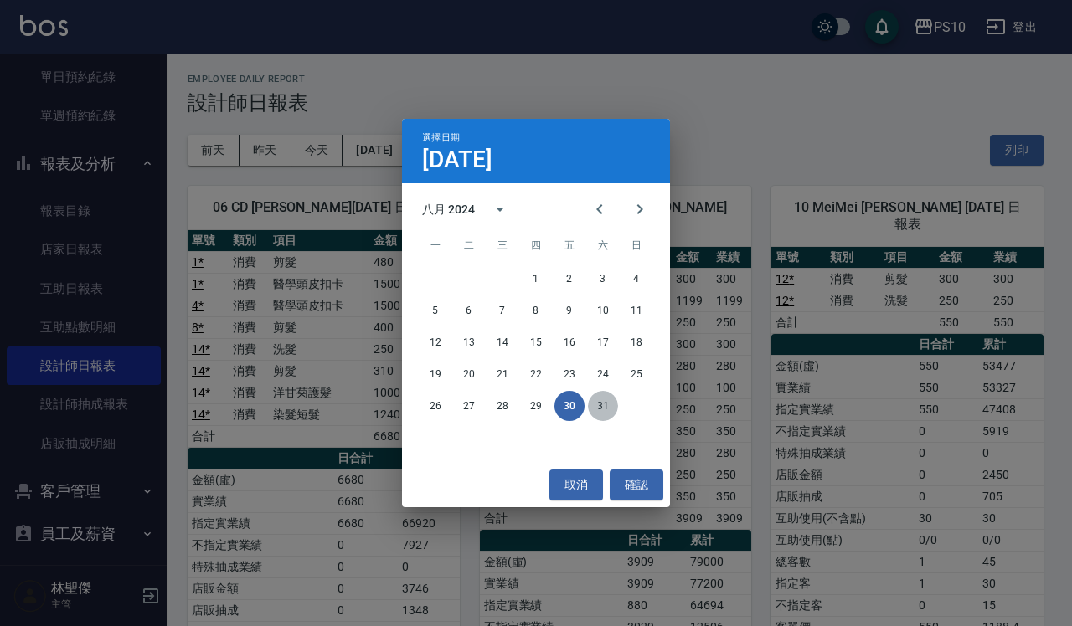
click at [596, 404] on button "31" at bounding box center [603, 406] width 30 height 30
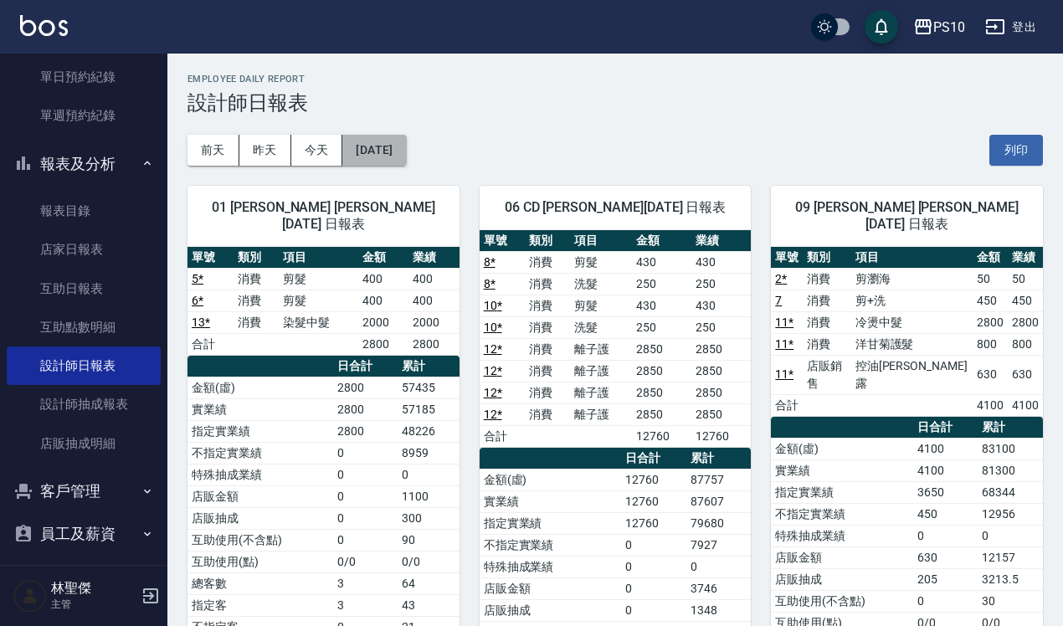
click at [400, 153] on button "[DATE]" at bounding box center [374, 150] width 64 height 31
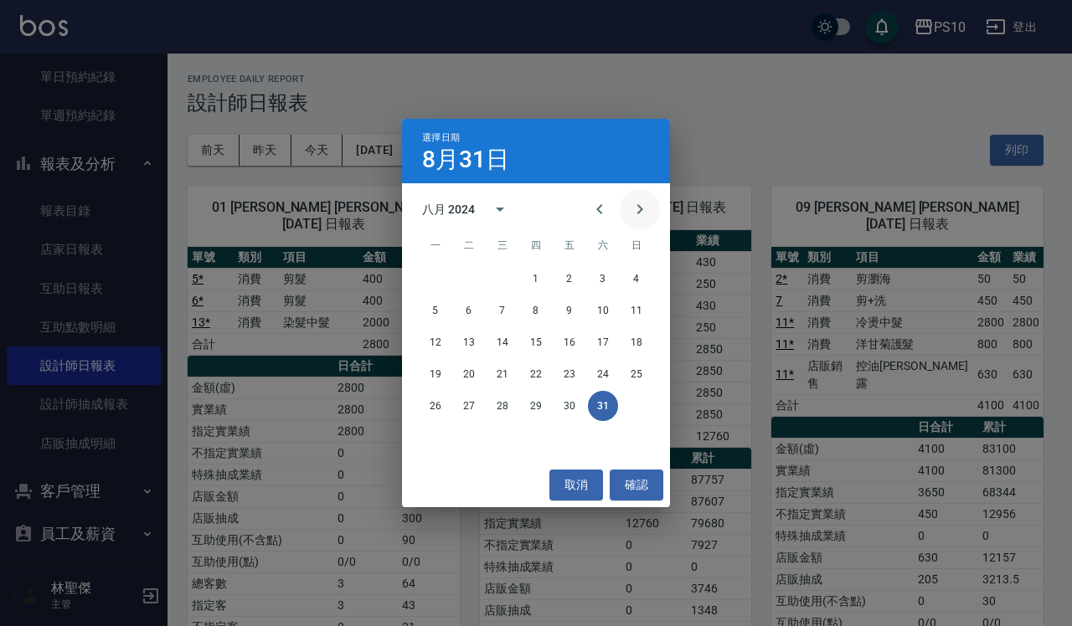
click at [641, 214] on icon "Next month" at bounding box center [640, 209] width 20 height 20
click at [641, 274] on button "1" at bounding box center [636, 279] width 30 height 30
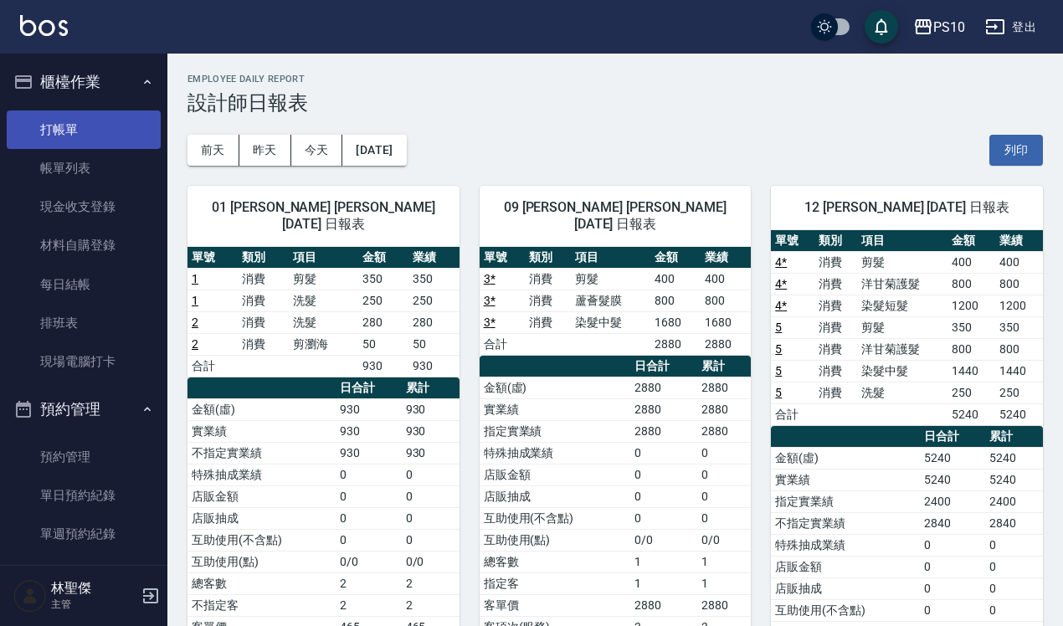
click at [85, 132] on link "打帳單" at bounding box center [84, 130] width 154 height 39
